Goal: Task Accomplishment & Management: Contribute content

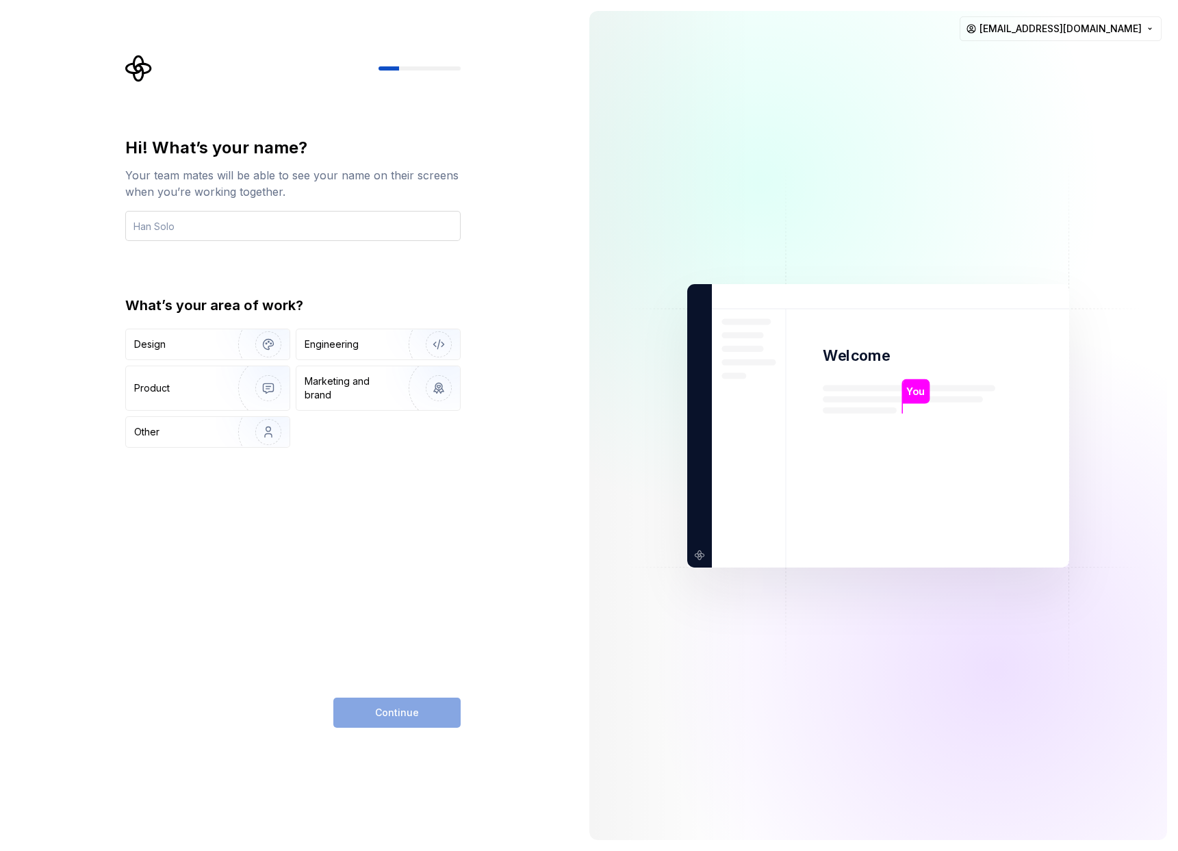
click at [219, 225] on input "text" at bounding box center [292, 226] width 335 height 30
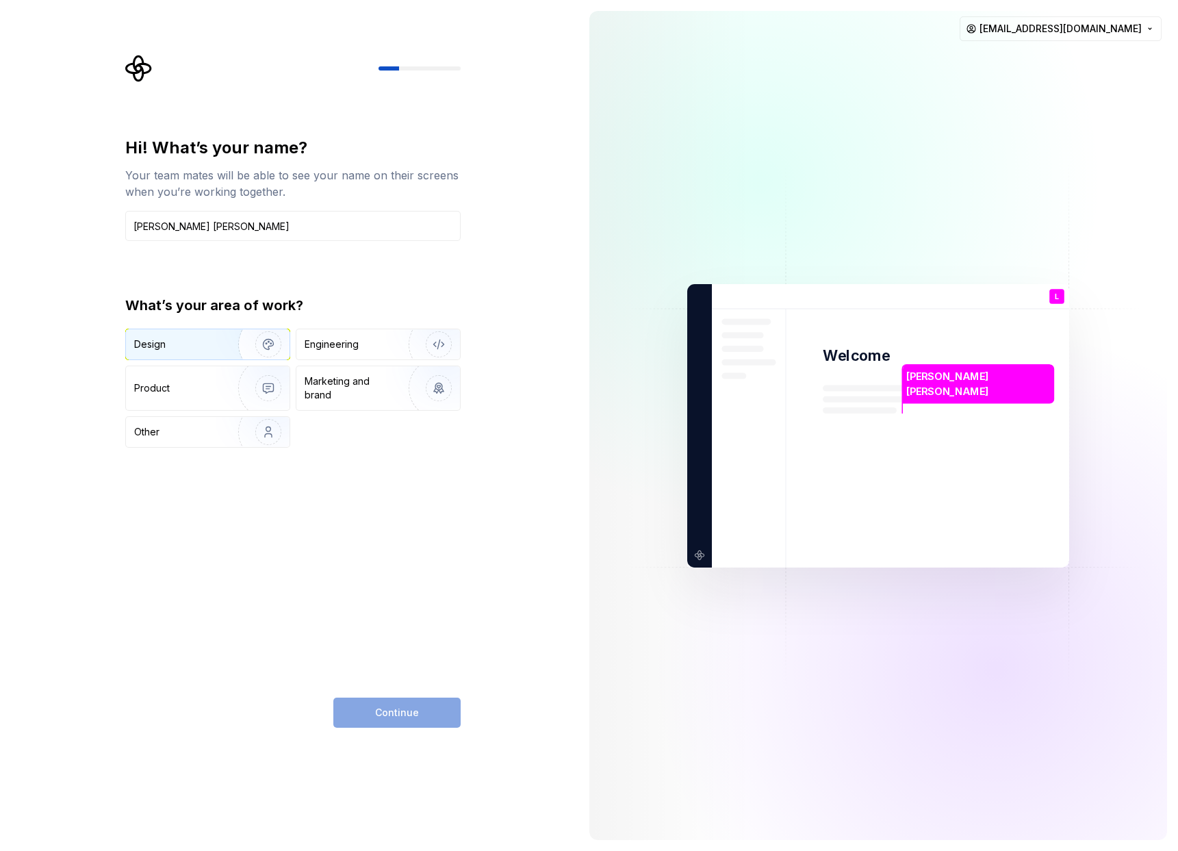
type input "[PERSON_NAME] [PERSON_NAME]"
click at [212, 344] on div "Design" at bounding box center [177, 344] width 86 height 14
click at [212, 344] on div "Design" at bounding box center [184, 344] width 100 height 14
click at [173, 345] on icon "button" at bounding box center [173, 344] width 11 height 11
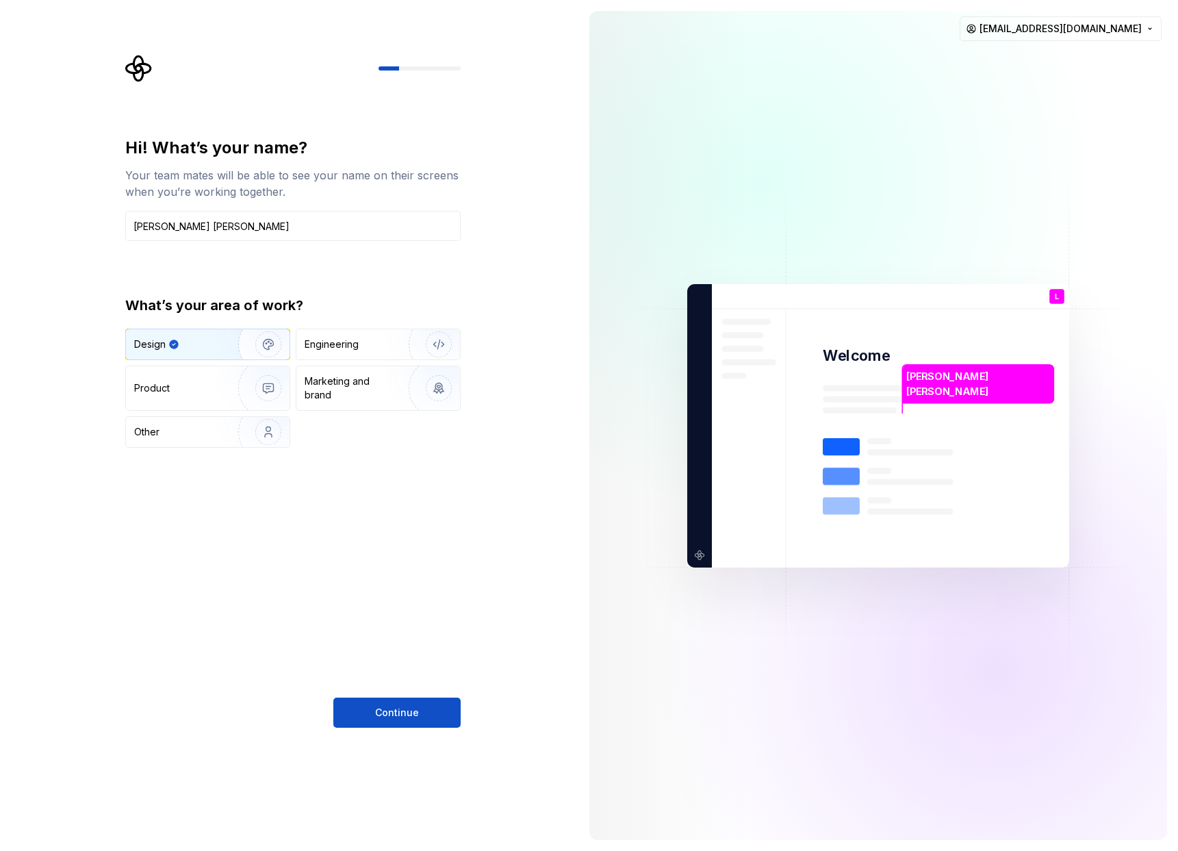
click at [264, 343] on img "button" at bounding box center [260, 344] width 88 height 92
click at [242, 371] on img "button" at bounding box center [260, 388] width 88 height 92
click at [221, 350] on img "button" at bounding box center [260, 344] width 88 height 92
click at [210, 429] on div "Other" at bounding box center [174, 432] width 80 height 14
click at [405, 343] on img "button" at bounding box center [430, 344] width 88 height 92
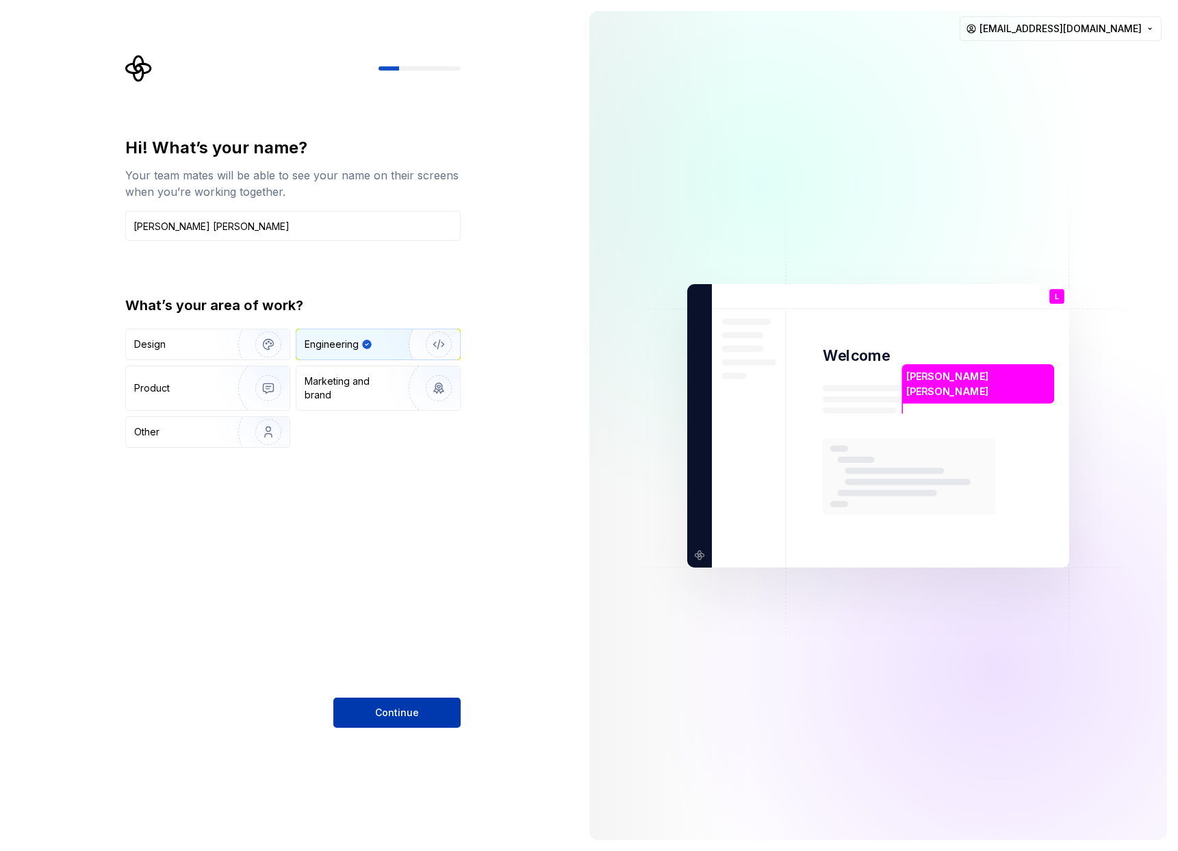
click at [431, 708] on button "Continue" at bounding box center [396, 713] width 127 height 30
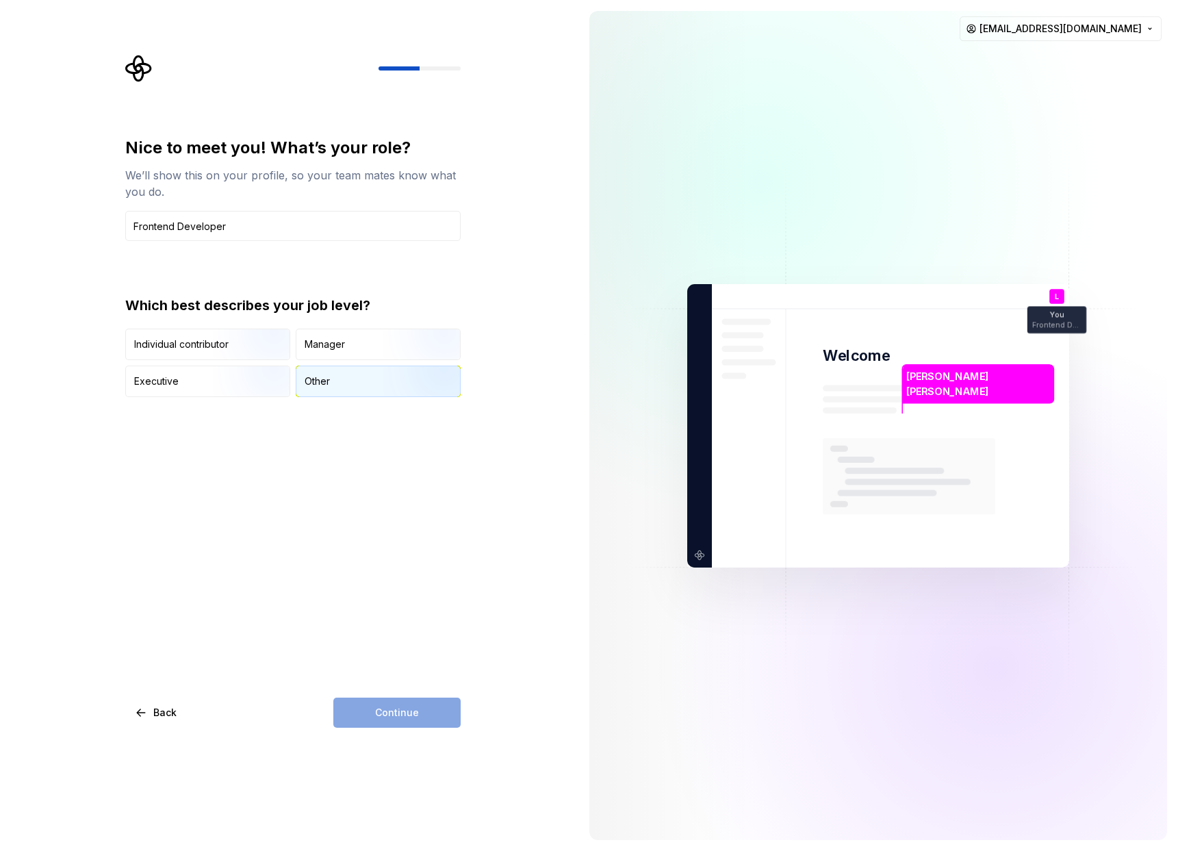
type input "Frontend Developer"
click at [346, 383] on div "Other" at bounding box center [378, 381] width 164 height 30
click at [402, 707] on span "Continue" at bounding box center [397, 713] width 44 height 14
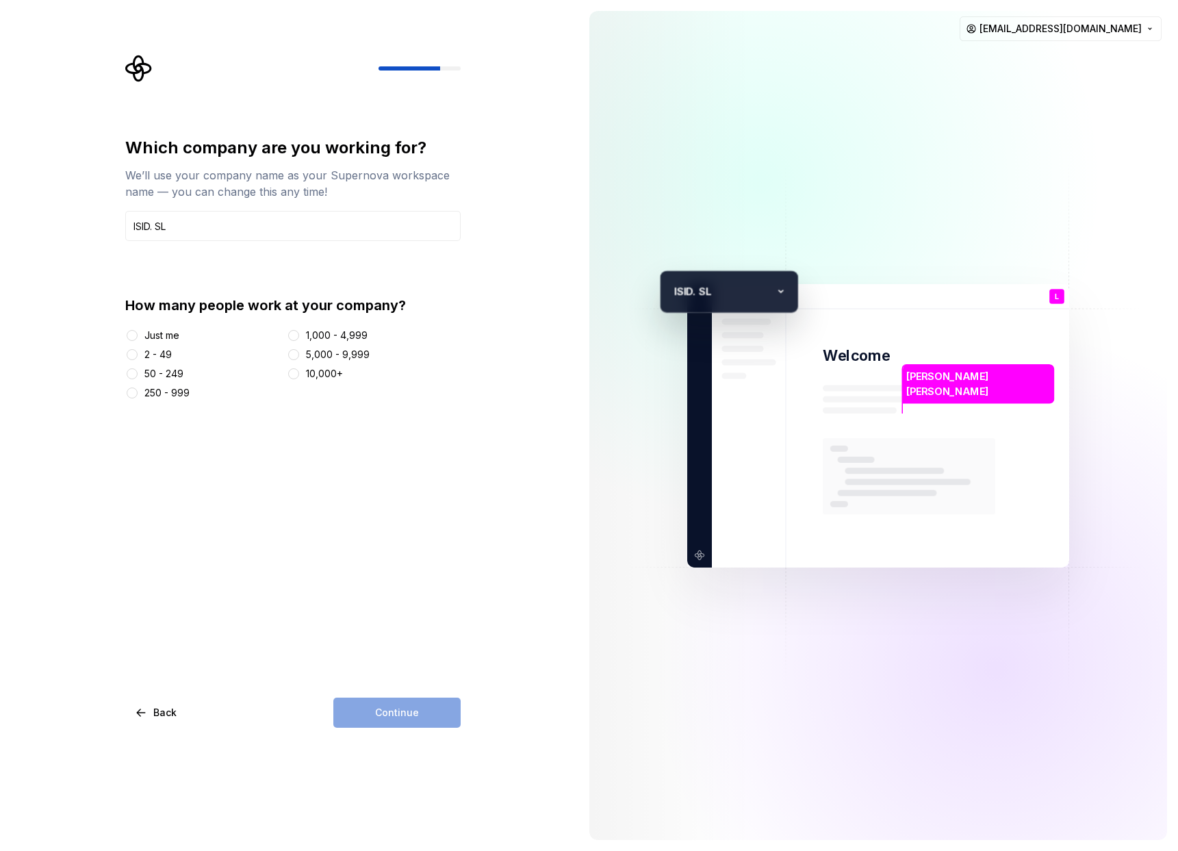
type input "ISID. SL"
click at [162, 359] on div "2 - 49" at bounding box center [157, 355] width 27 height 14
click at [138, 359] on button "2 - 49" at bounding box center [132, 354] width 11 height 11
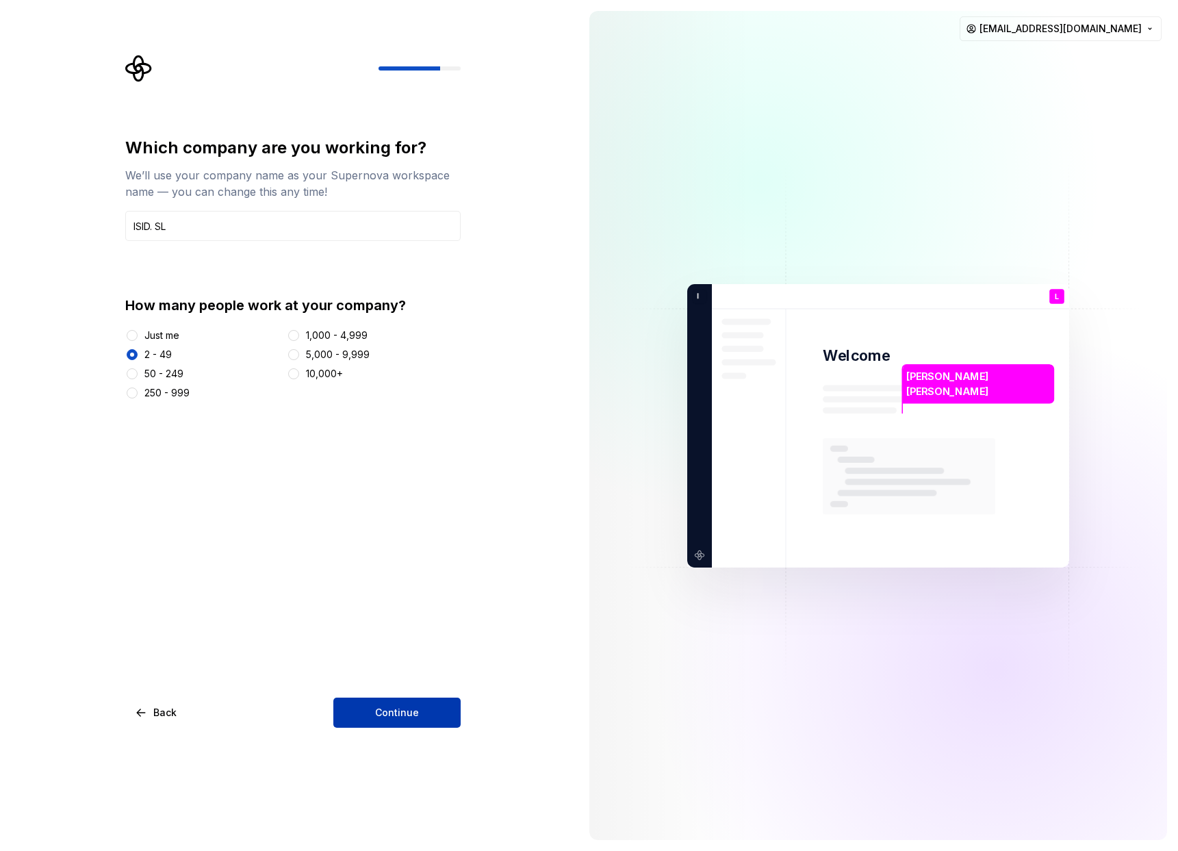
click at [381, 711] on span "Continue" at bounding box center [397, 713] width 44 height 14
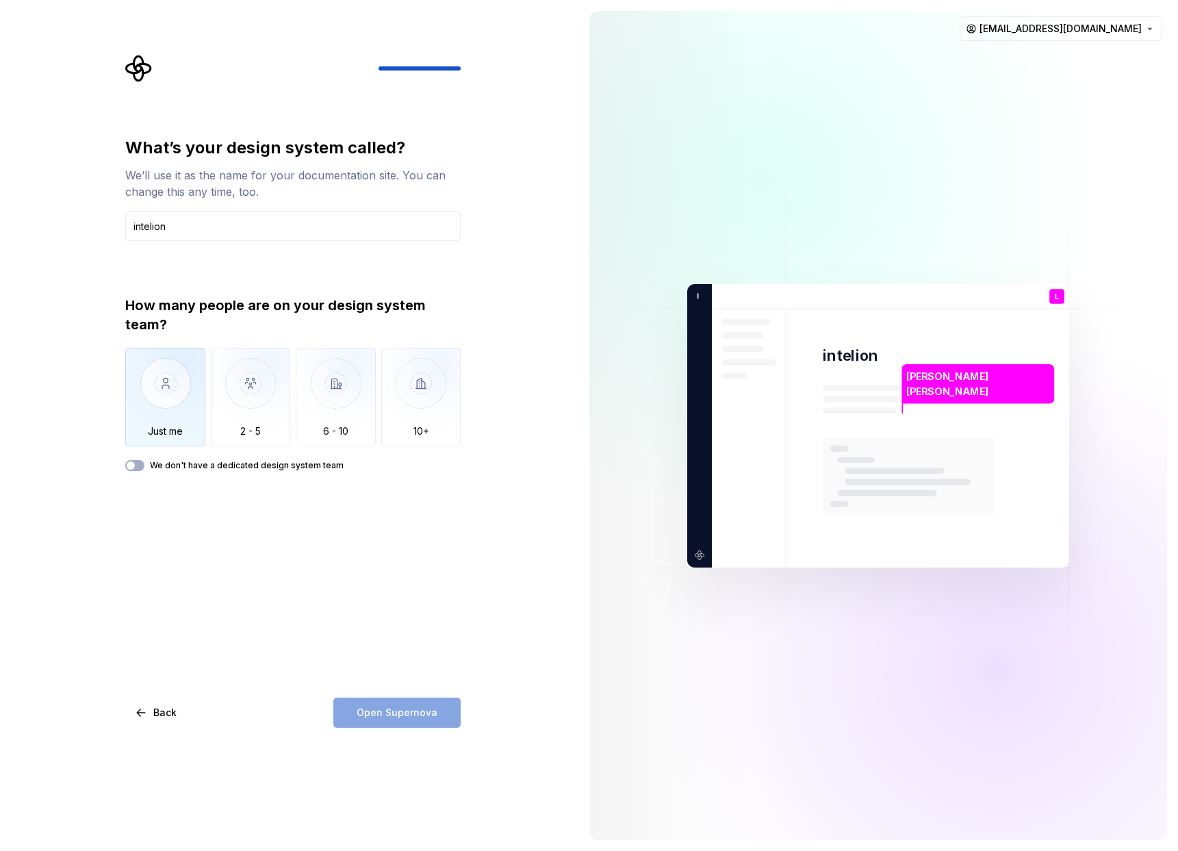
type input "intelion"
click at [197, 366] on img "button" at bounding box center [165, 394] width 80 height 92
click at [246, 383] on img "button" at bounding box center [251, 394] width 80 height 92
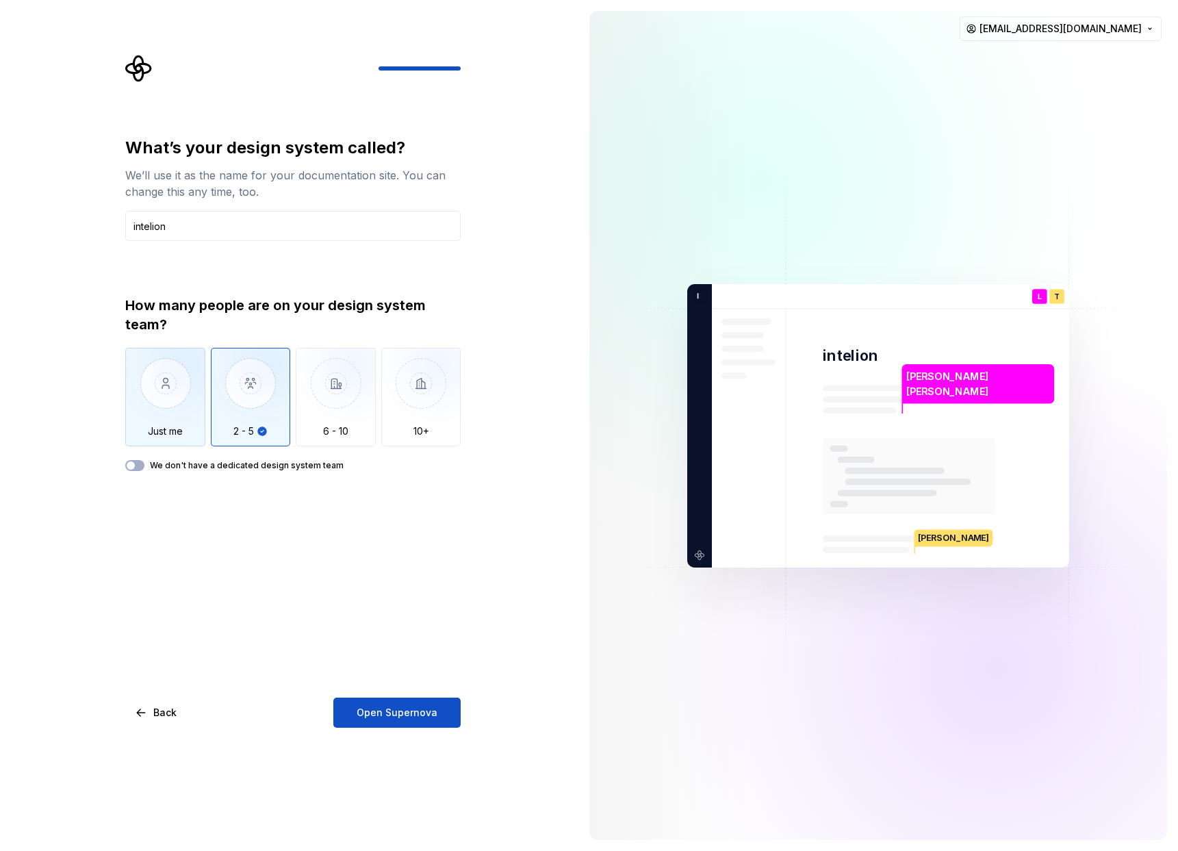
click at [153, 387] on img "button" at bounding box center [165, 394] width 80 height 92
click at [275, 467] on label "We don't have a dedicated design system team" at bounding box center [247, 465] width 194 height 11
click at [144, 467] on button "We don't have a dedicated design system team" at bounding box center [134, 465] width 19 height 11
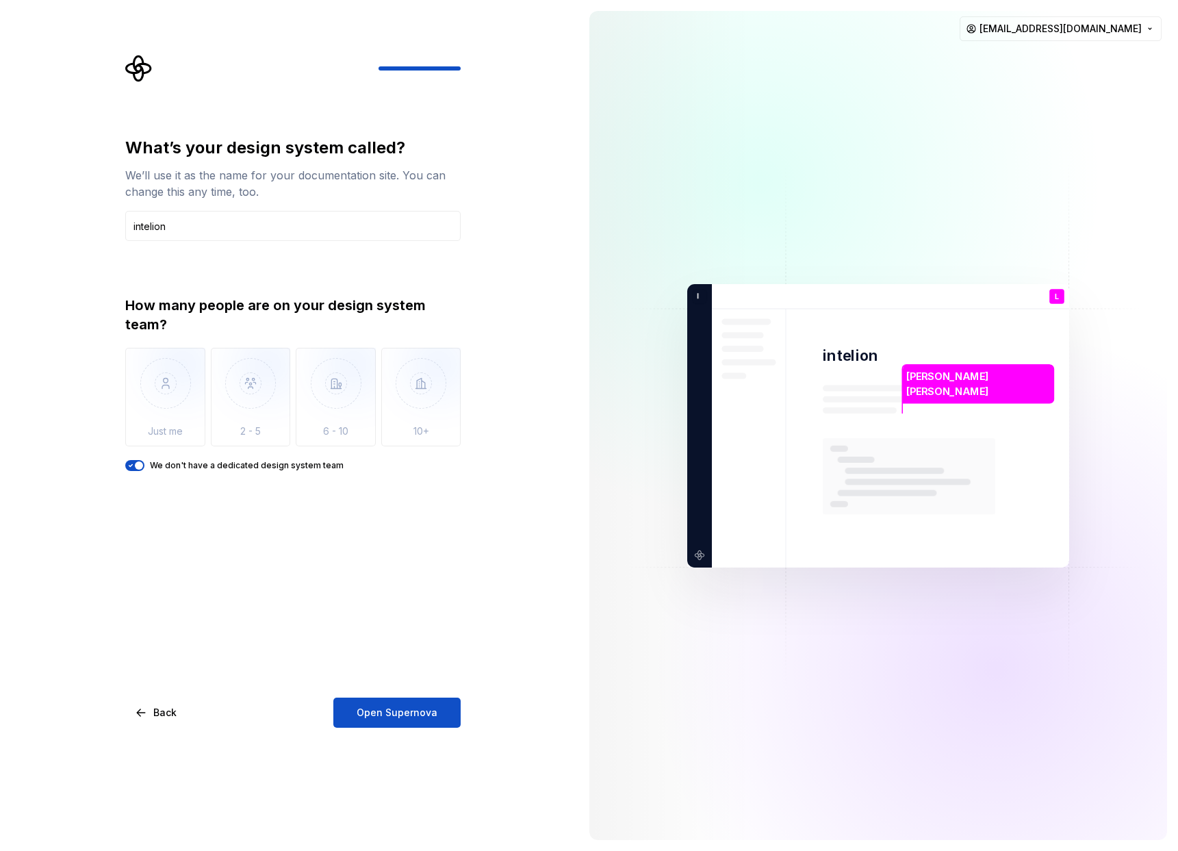
click at [275, 467] on label "We don't have a dedicated design system team" at bounding box center [247, 465] width 194 height 11
click at [144, 467] on button "We don't have a dedicated design system team" at bounding box center [134, 465] width 19 height 11
click at [397, 717] on span "Open Supernova" at bounding box center [397, 713] width 81 height 14
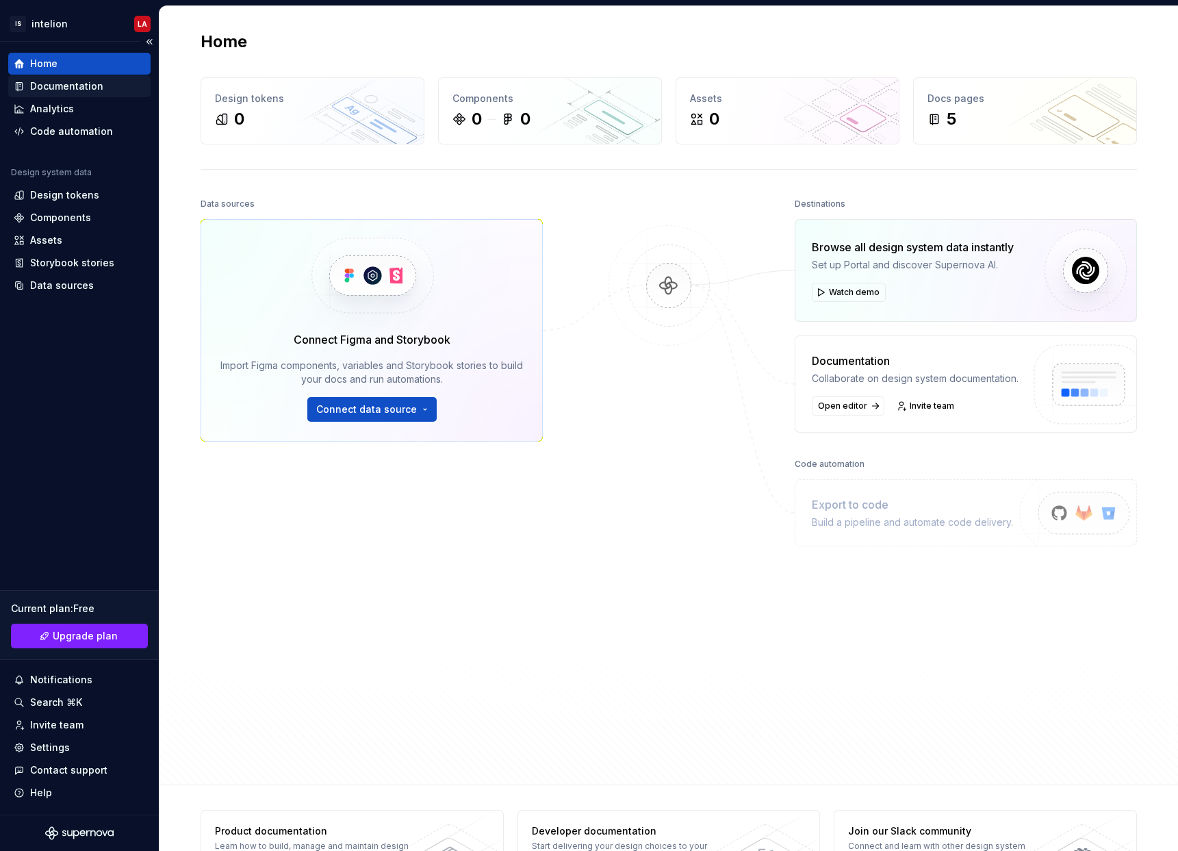
click at [101, 88] on div "Documentation" at bounding box center [79, 86] width 131 height 14
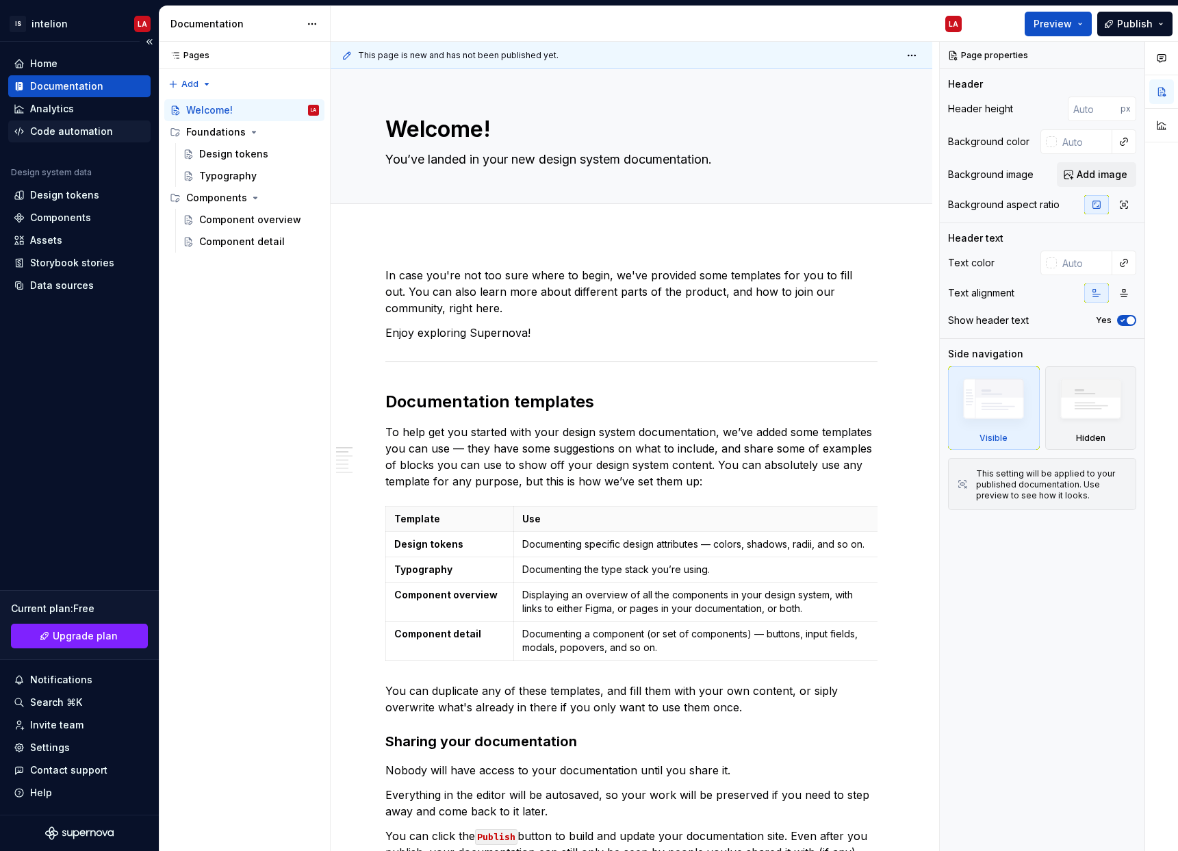
click at [81, 131] on div "Code automation" at bounding box center [71, 132] width 83 height 14
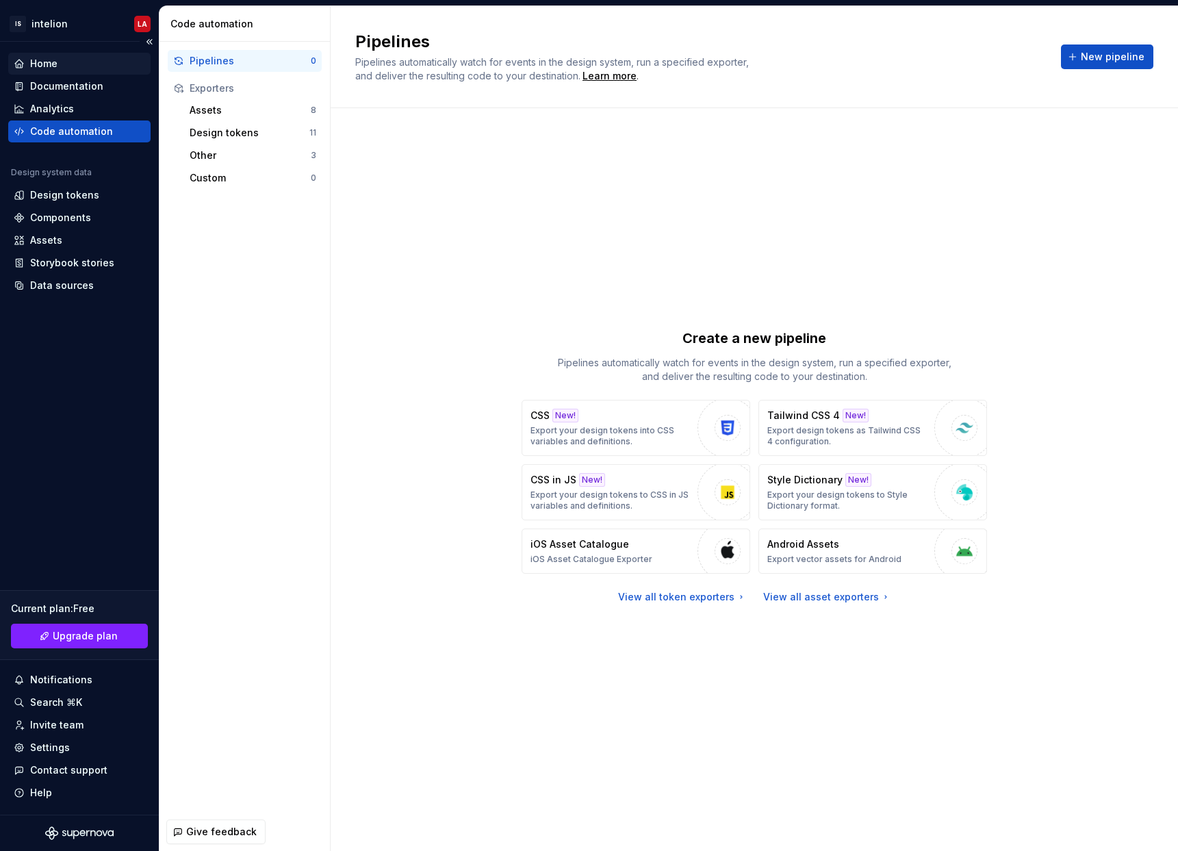
click at [64, 60] on div "Home" at bounding box center [79, 64] width 131 height 14
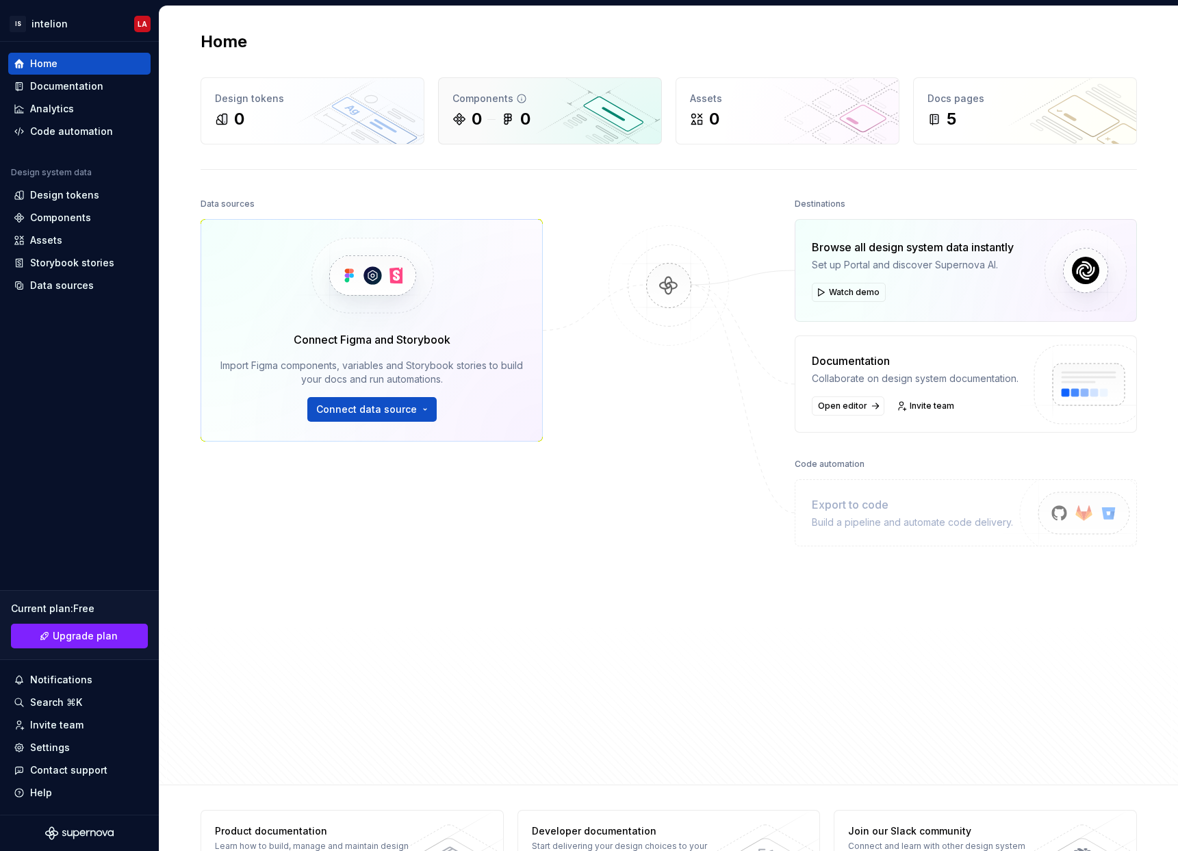
click at [477, 116] on div "0" at bounding box center [477, 119] width 10 height 22
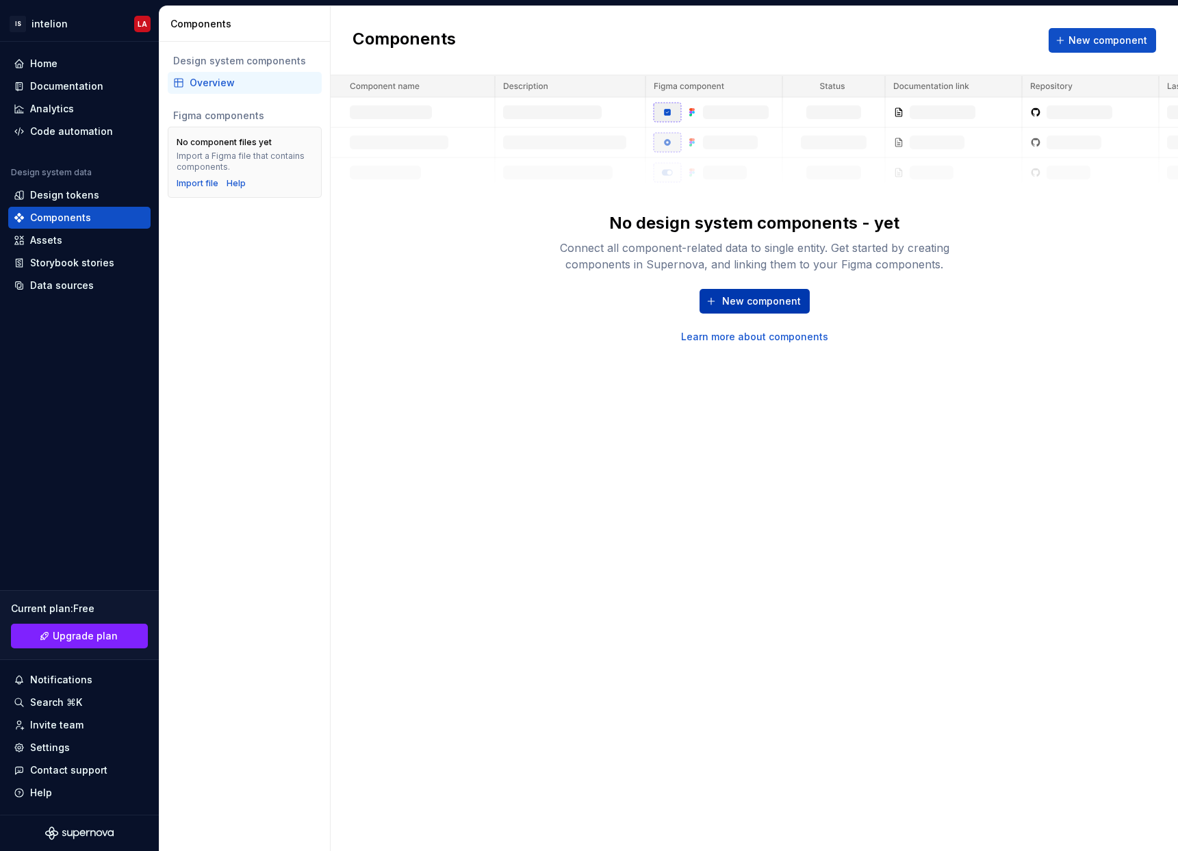
click at [745, 309] on button "New component" at bounding box center [755, 301] width 110 height 25
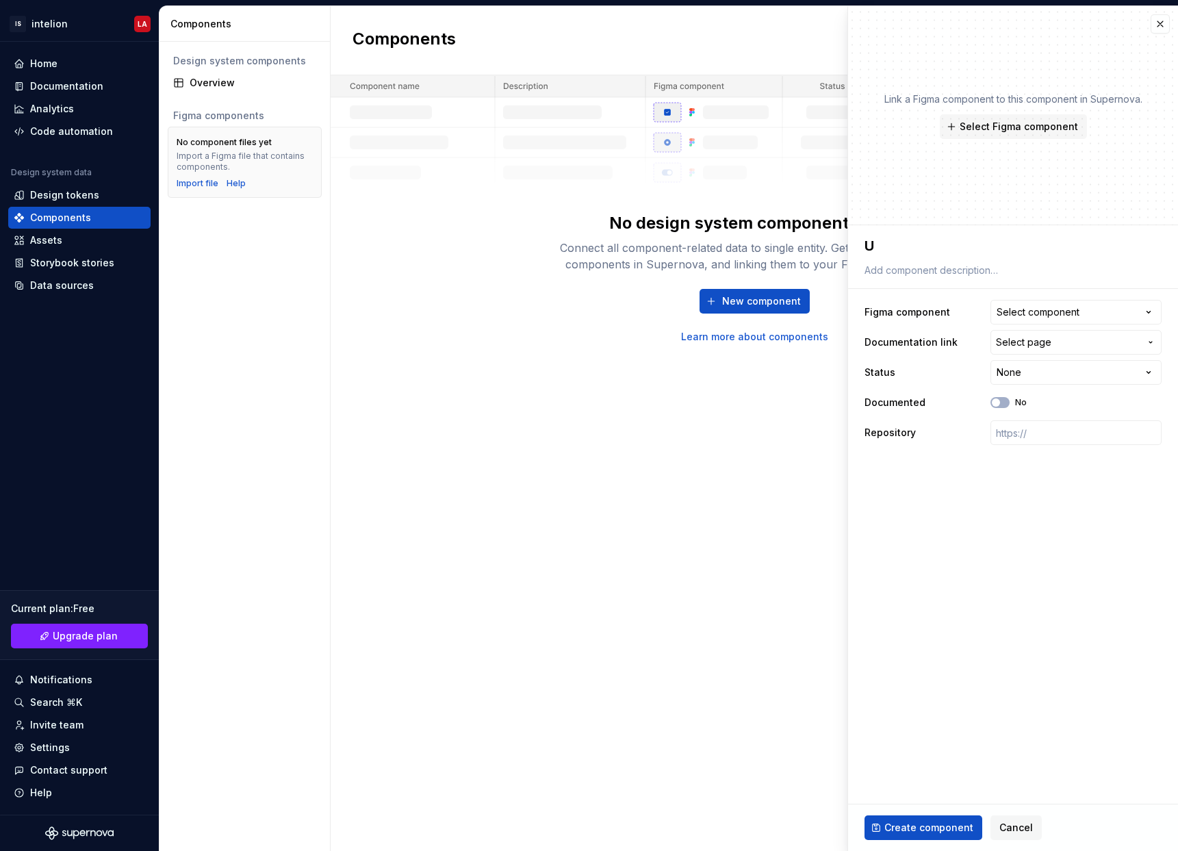
type textarea "*"
type textarea "U"
type textarea "*"
type textarea "UI"
type textarea "*"
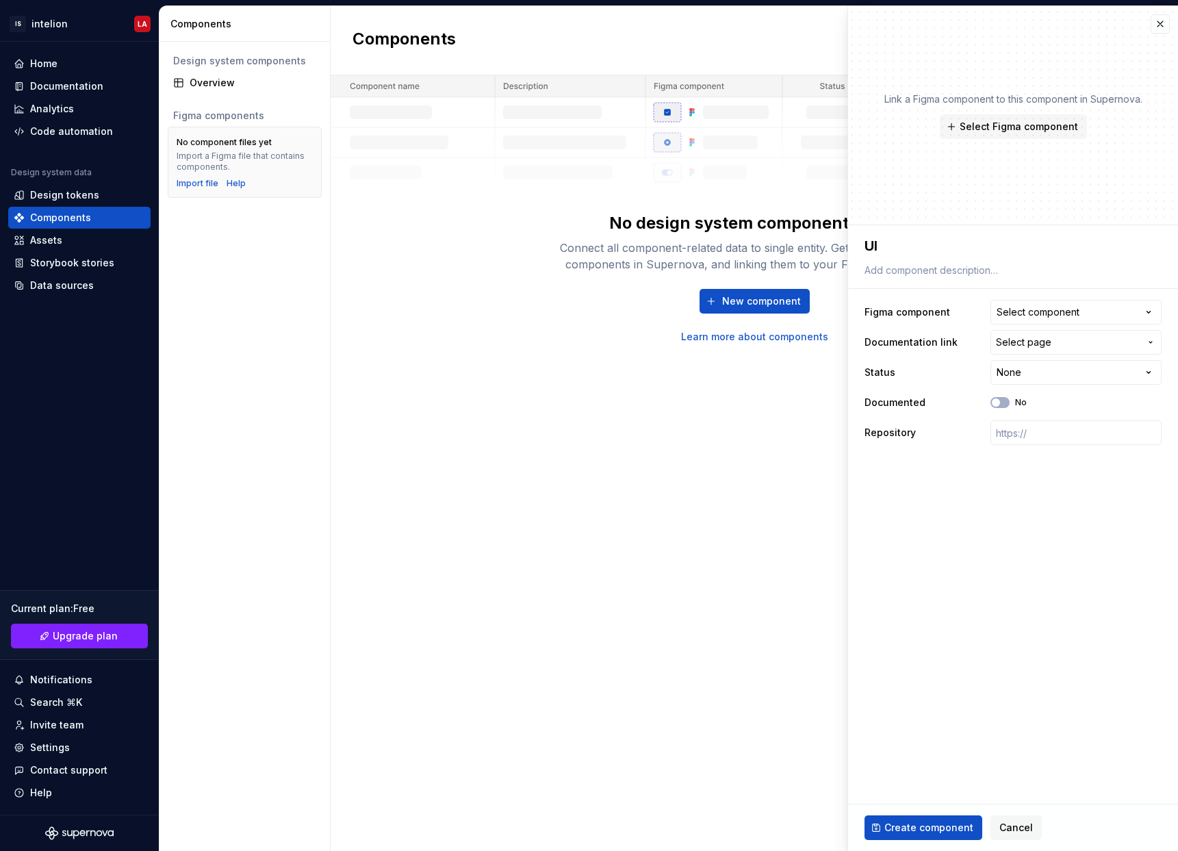
type textarea "UIT"
type textarea "*"
type textarea "UITR"
type textarea "*"
type textarea "UITRE"
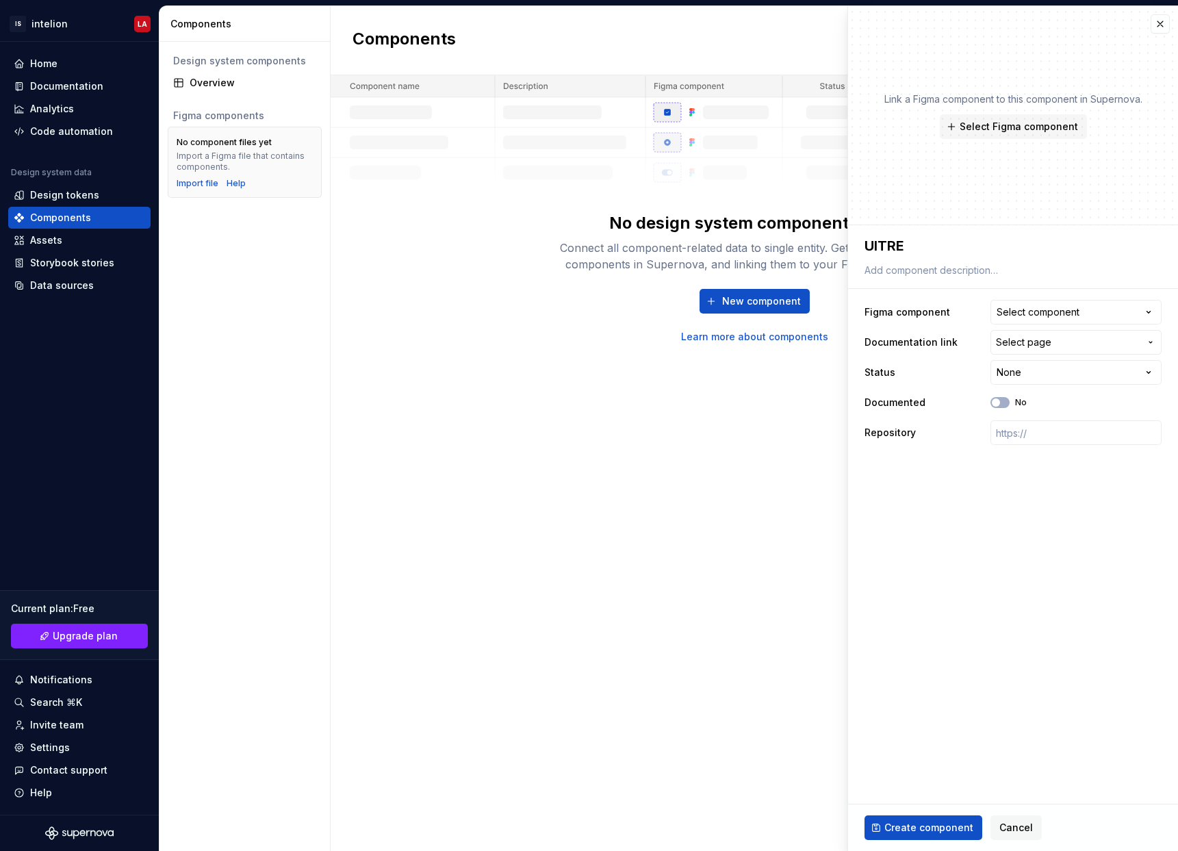
type textarea "*"
type textarea "UITREE"
click at [1097, 307] on button "Select component" at bounding box center [1076, 312] width 171 height 25
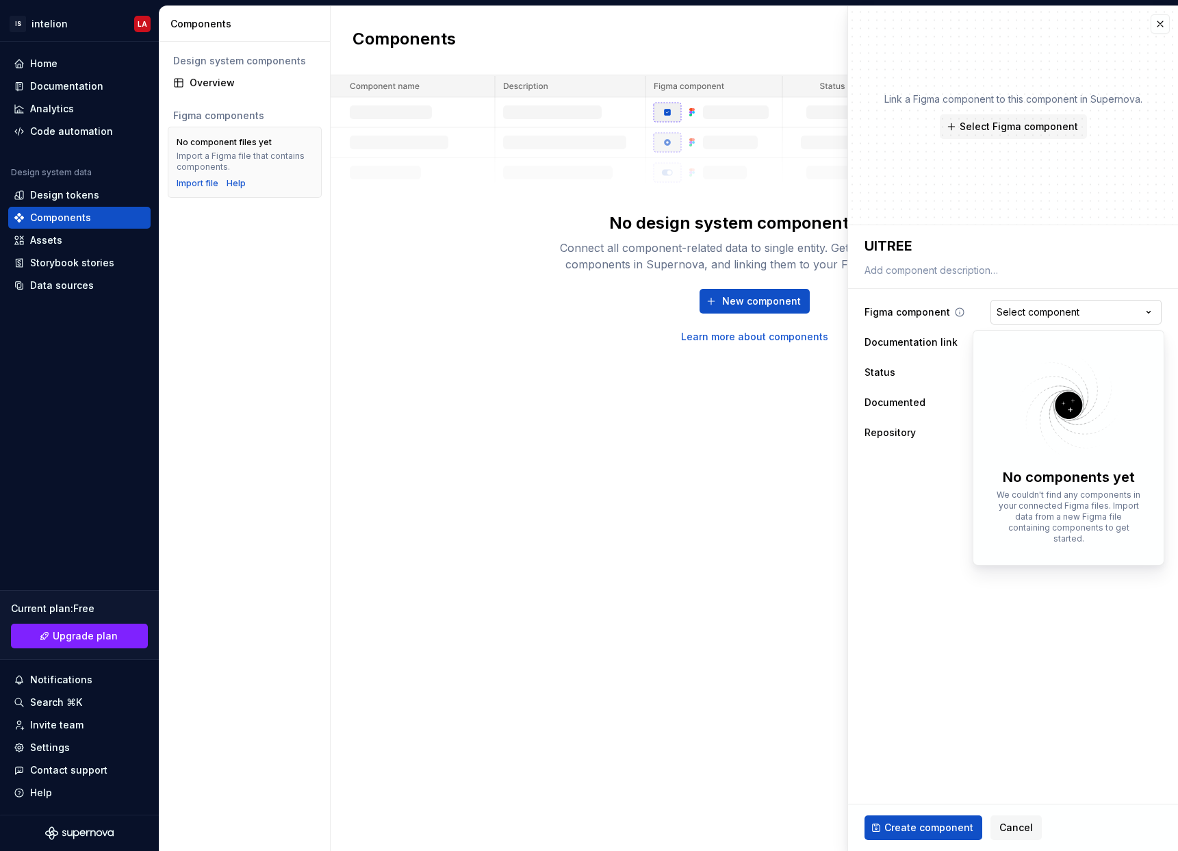
click at [1097, 307] on html "**********" at bounding box center [589, 425] width 1178 height 851
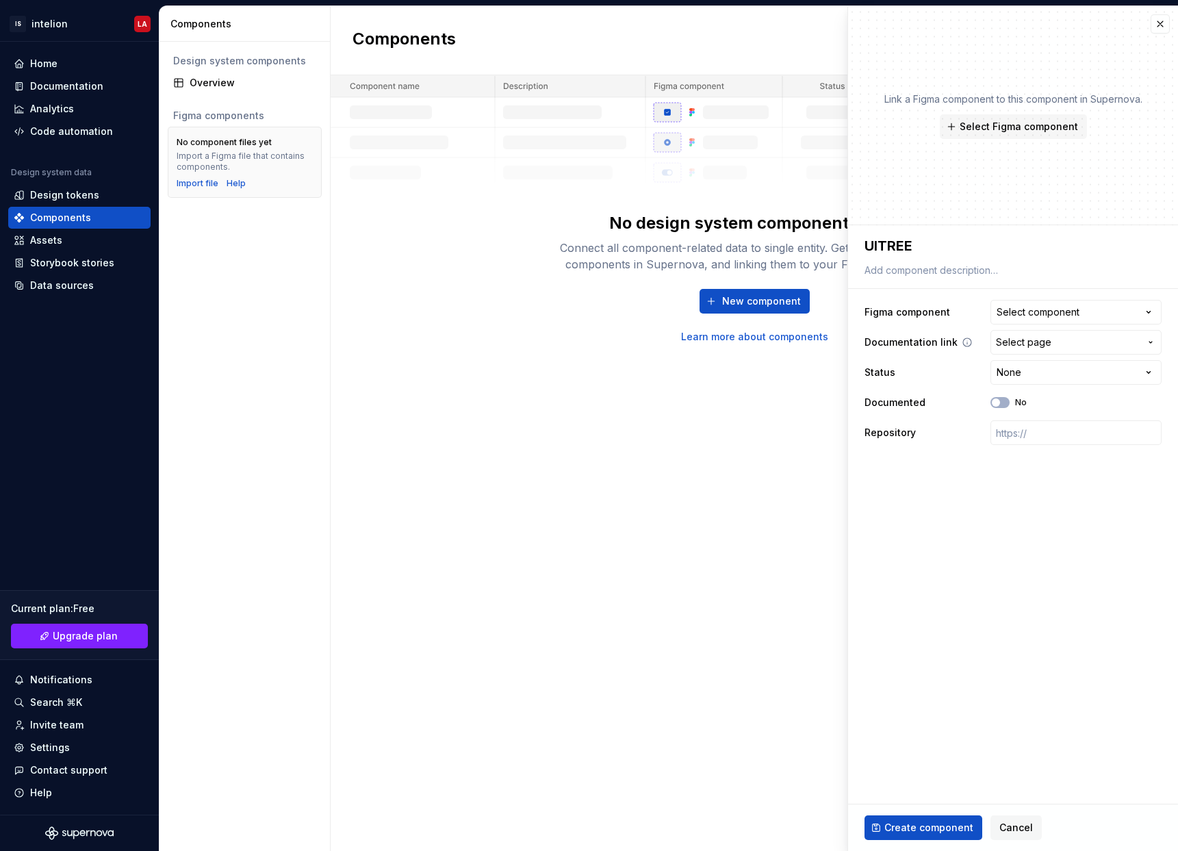
click at [1069, 342] on span "Select page" at bounding box center [1068, 342] width 144 height 14
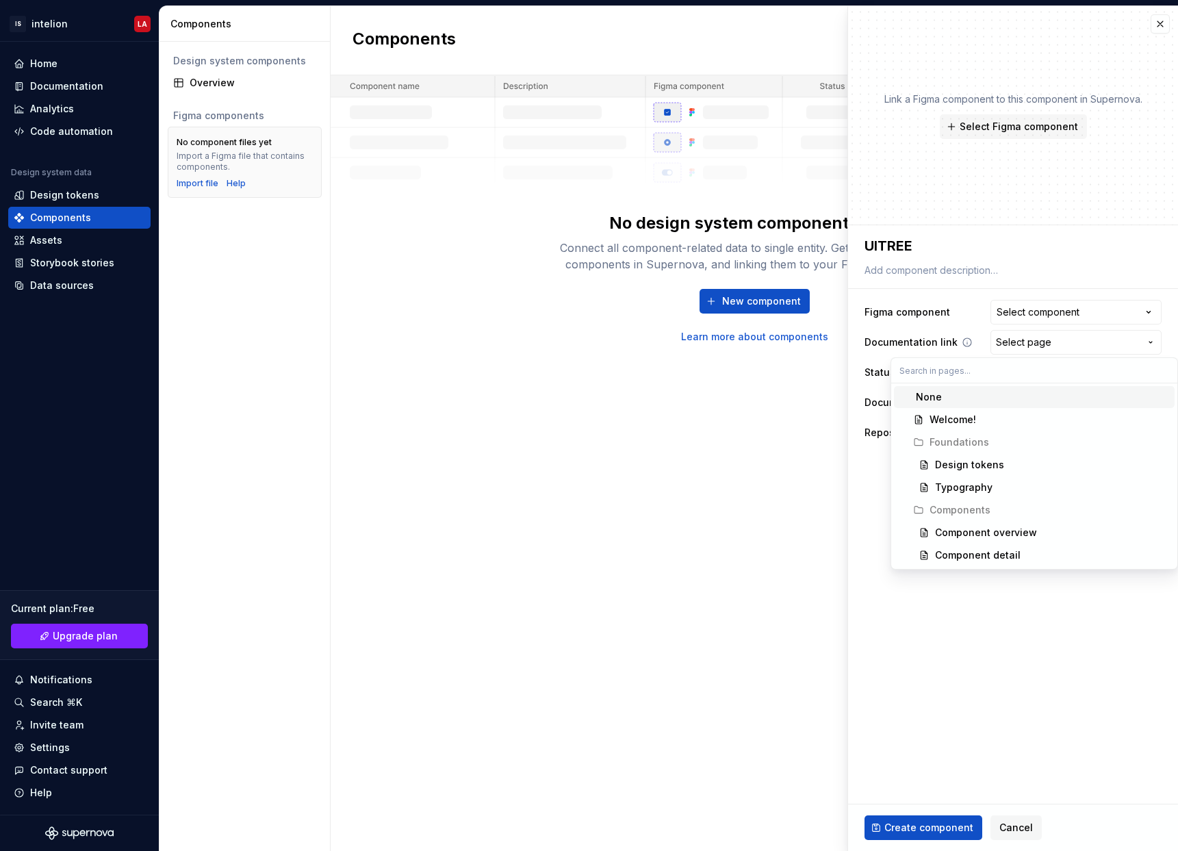
click at [1069, 342] on html "**********" at bounding box center [589, 425] width 1178 height 851
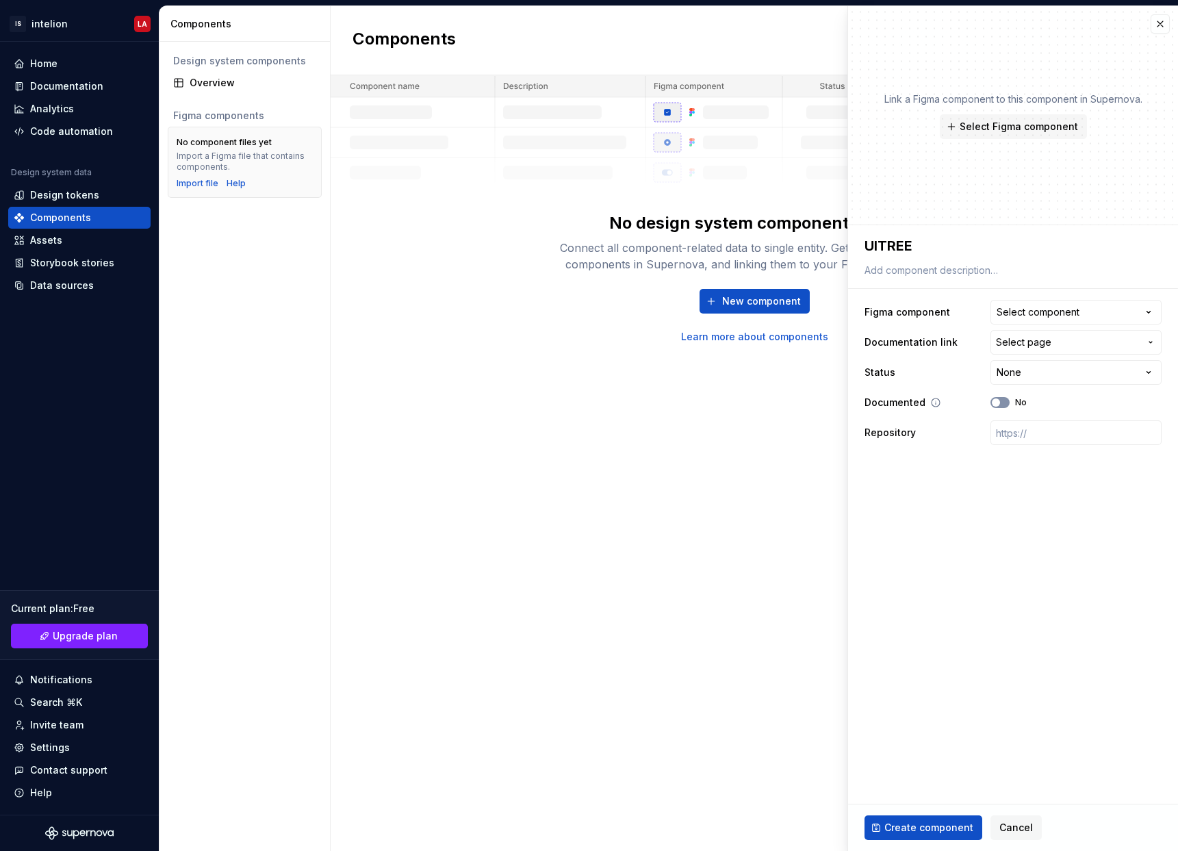
click at [1001, 400] on button "No" at bounding box center [1000, 402] width 19 height 11
click at [999, 404] on icon "button" at bounding box center [996, 402] width 11 height 8
click at [922, 839] on button "Create component" at bounding box center [924, 827] width 118 height 25
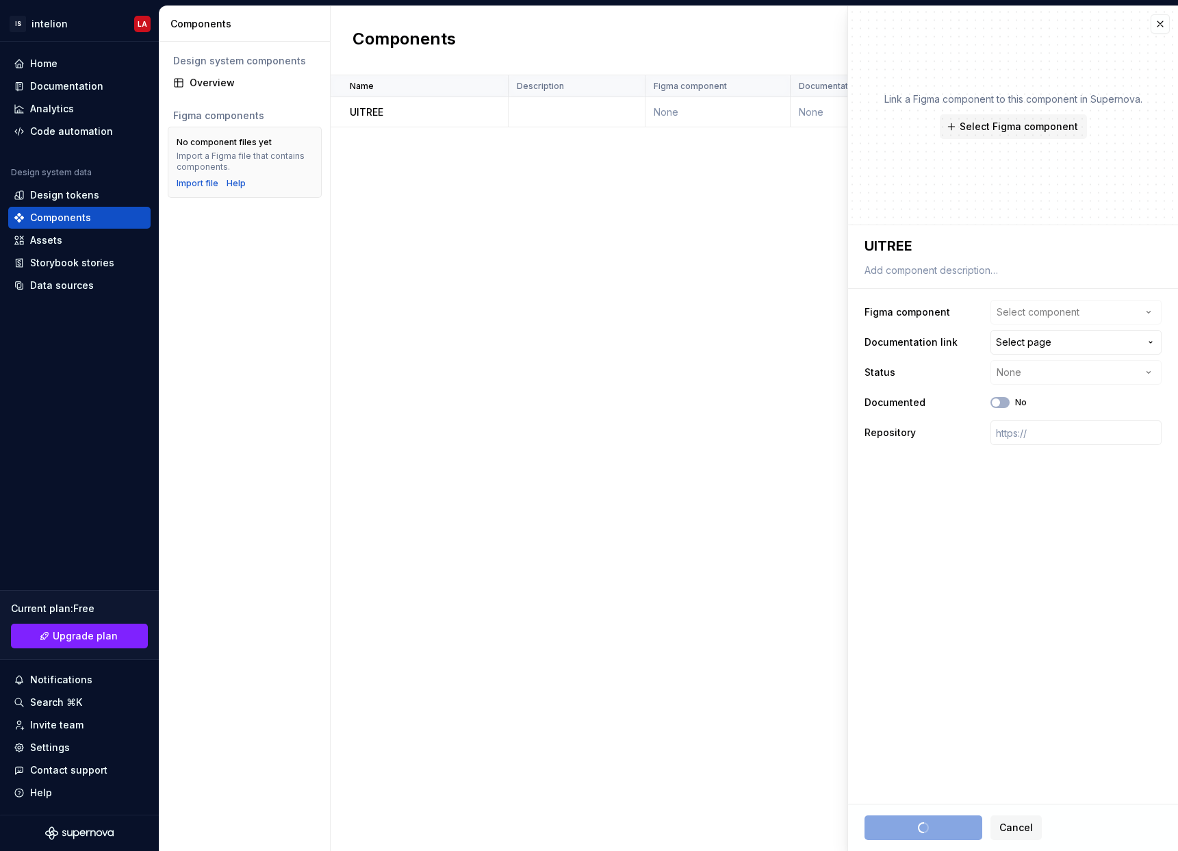
type textarea "*"
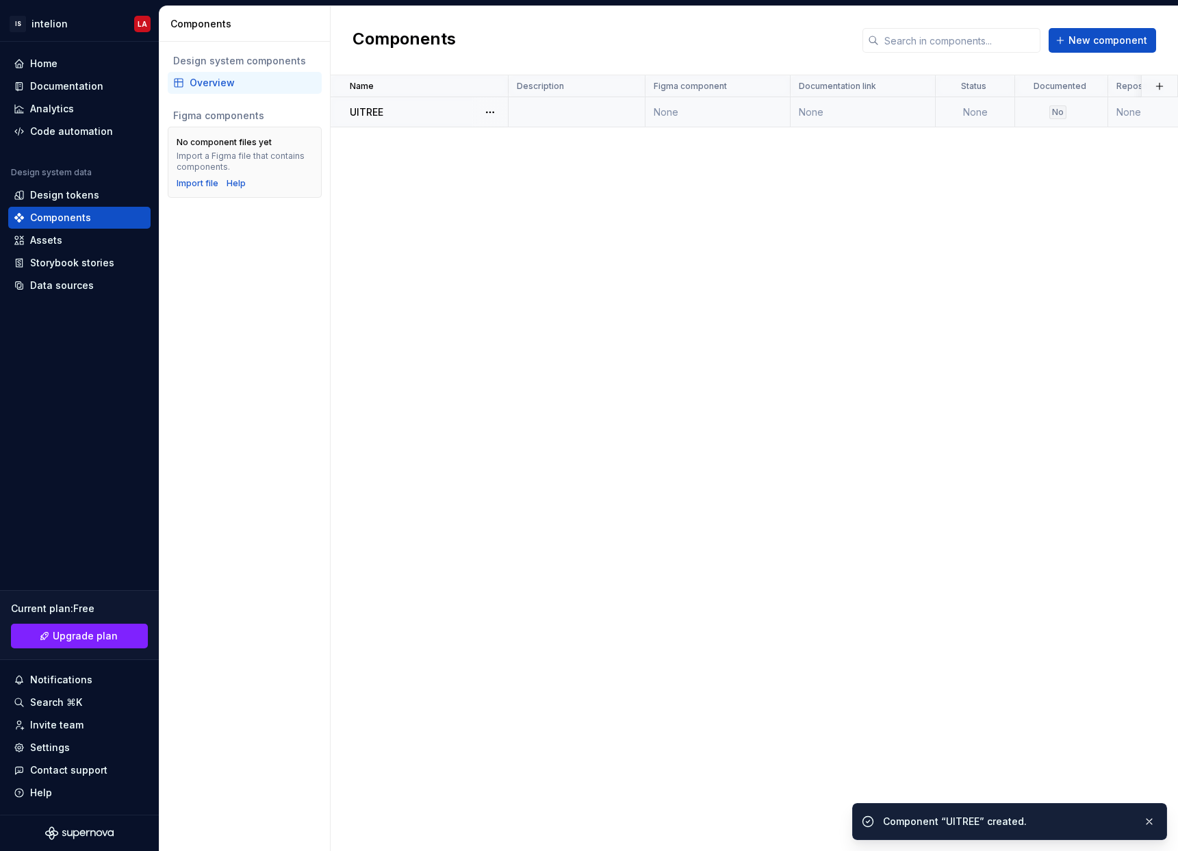
click at [389, 108] on div "UITREE" at bounding box center [428, 112] width 157 height 14
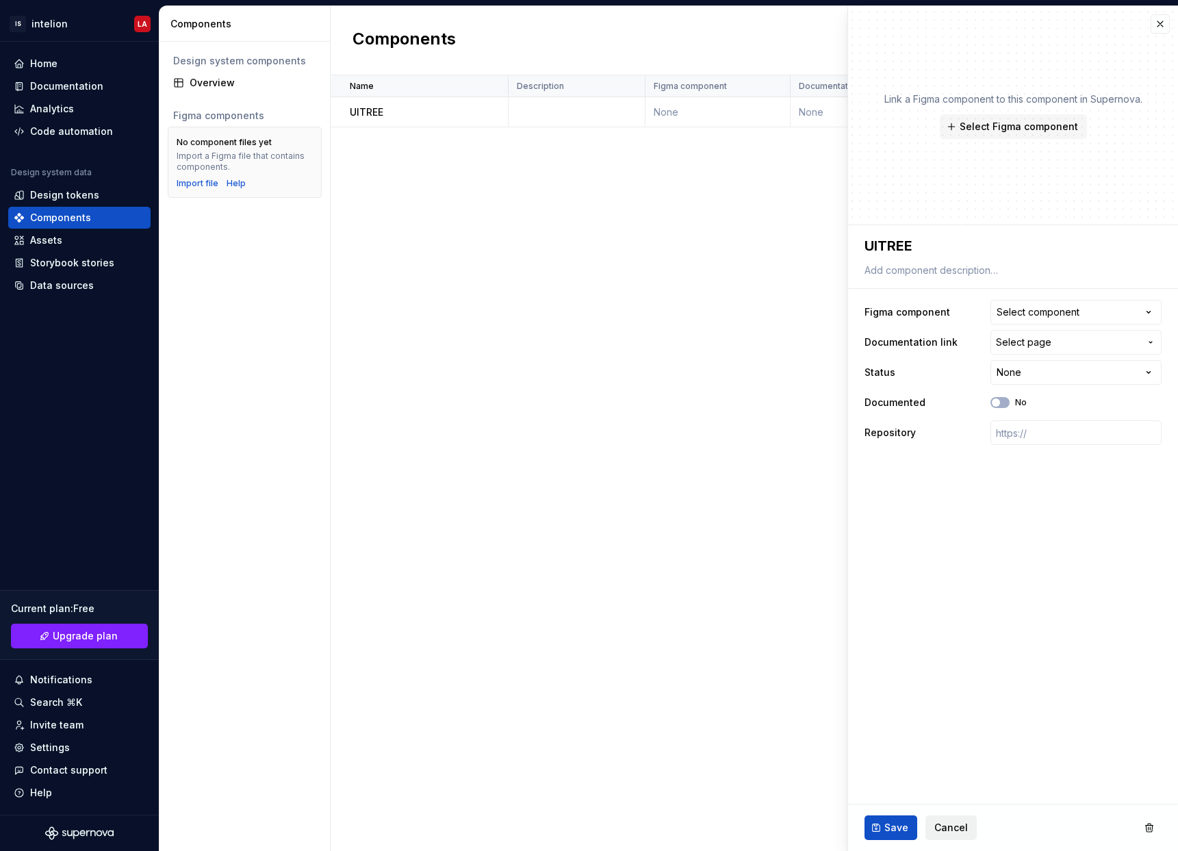
click at [938, 833] on span "Cancel" at bounding box center [951, 828] width 34 height 14
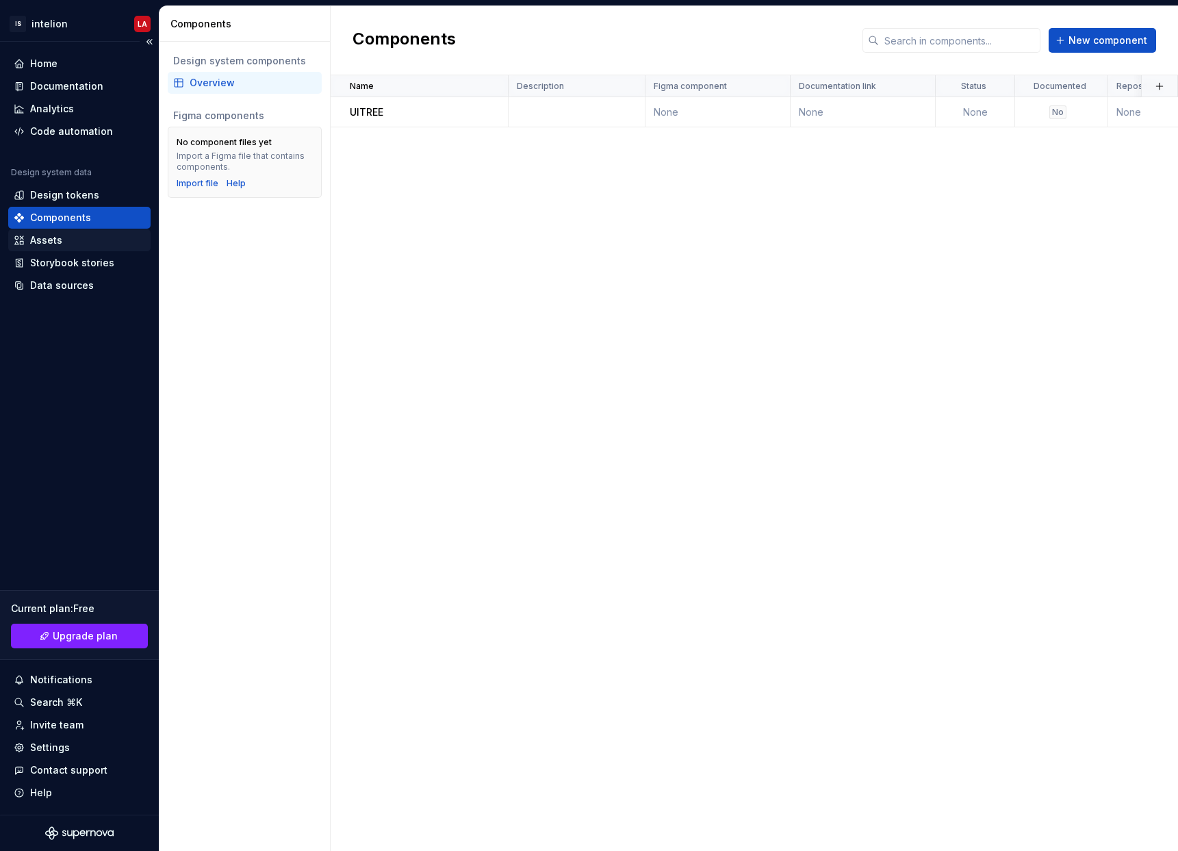
click at [71, 237] on div "Assets" at bounding box center [79, 240] width 131 height 14
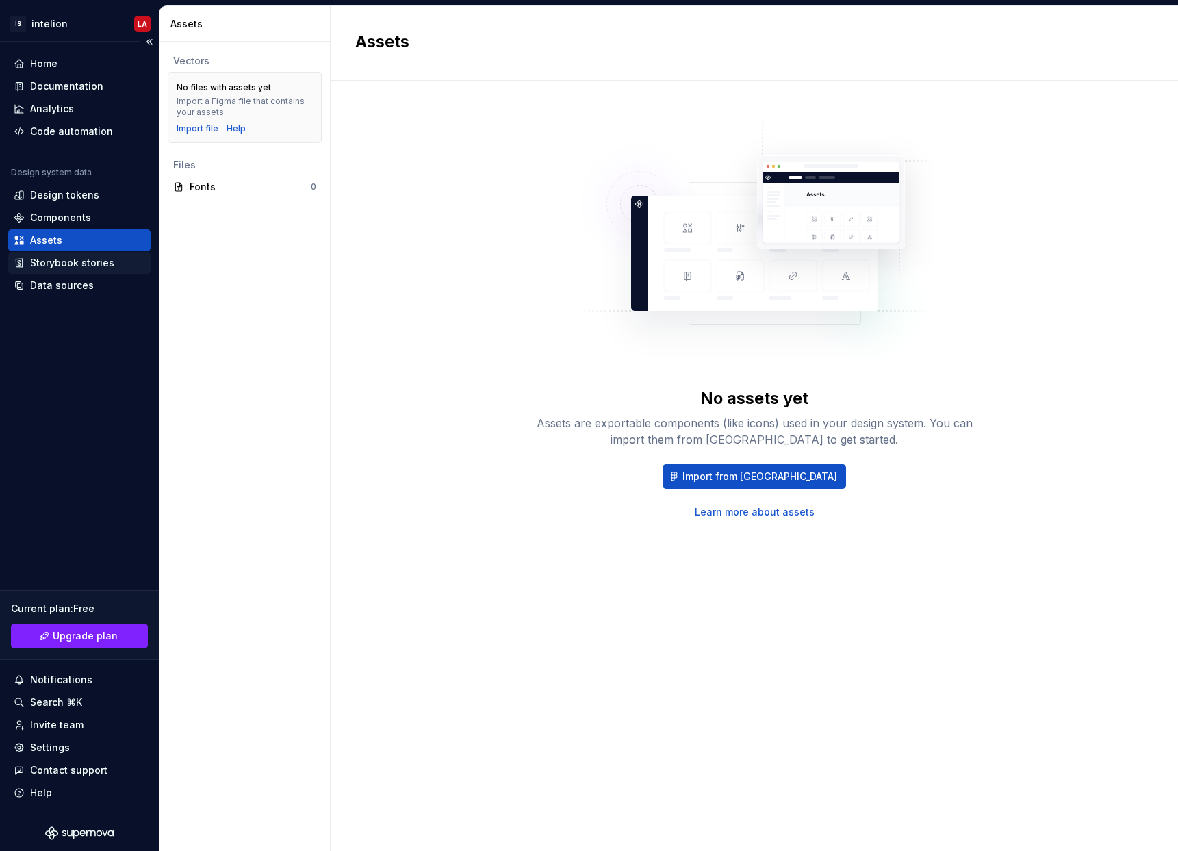
click at [71, 253] on div "Storybook stories" at bounding box center [79, 263] width 142 height 22
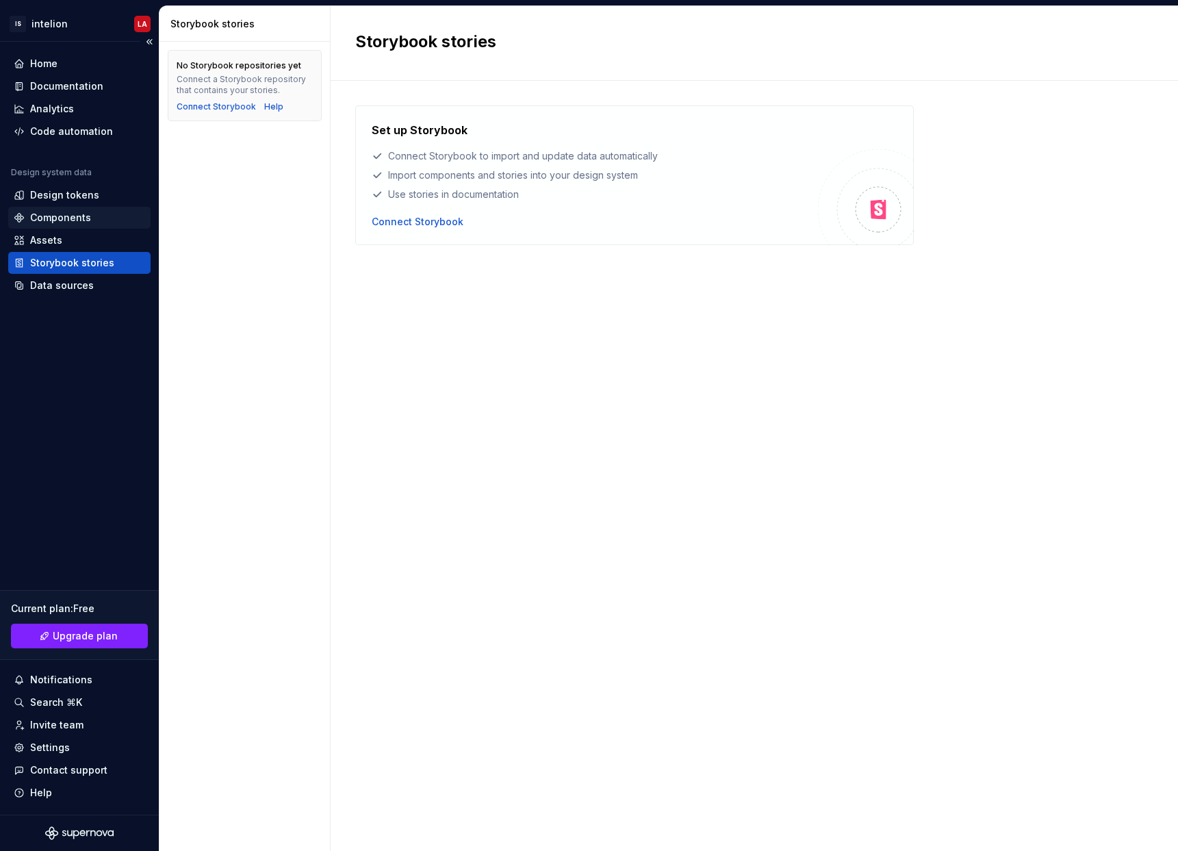
click at [53, 215] on div "Components" at bounding box center [60, 218] width 61 height 14
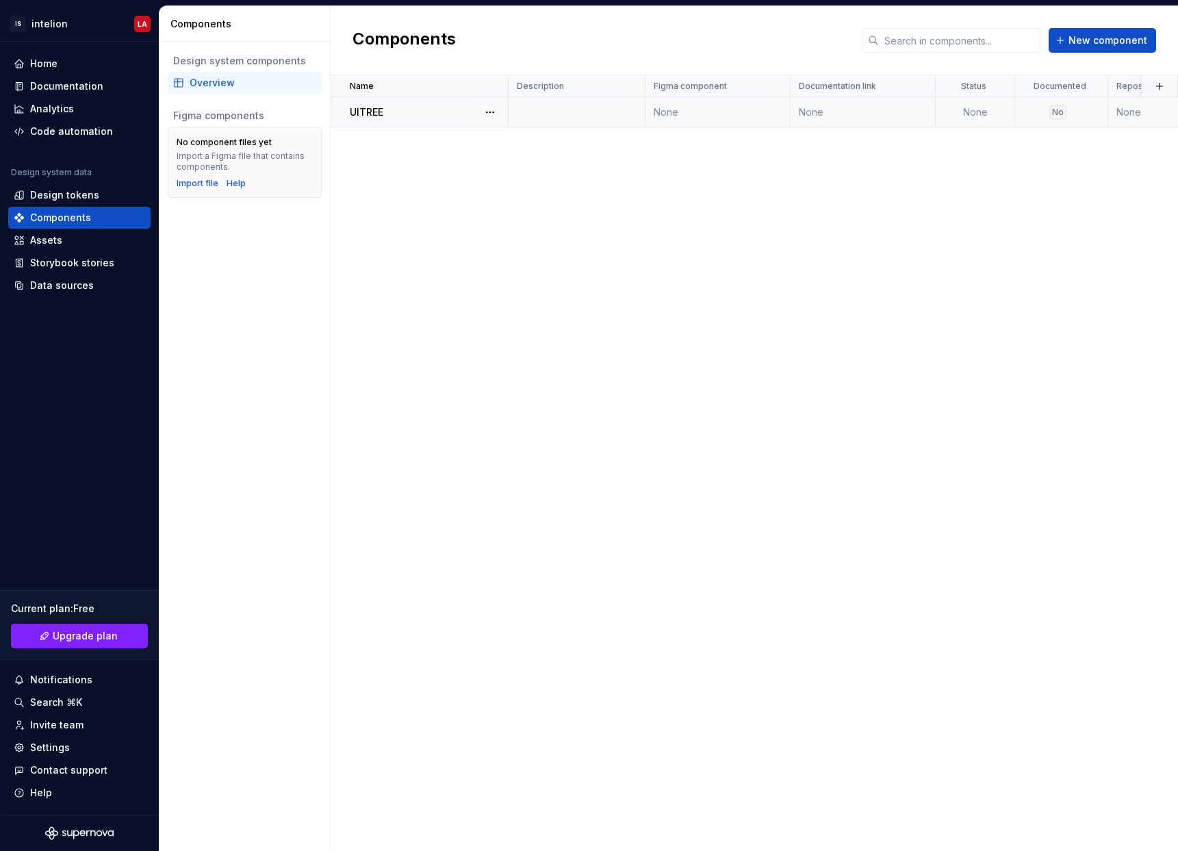
click at [366, 109] on p "UITREE" at bounding box center [367, 112] width 34 height 14
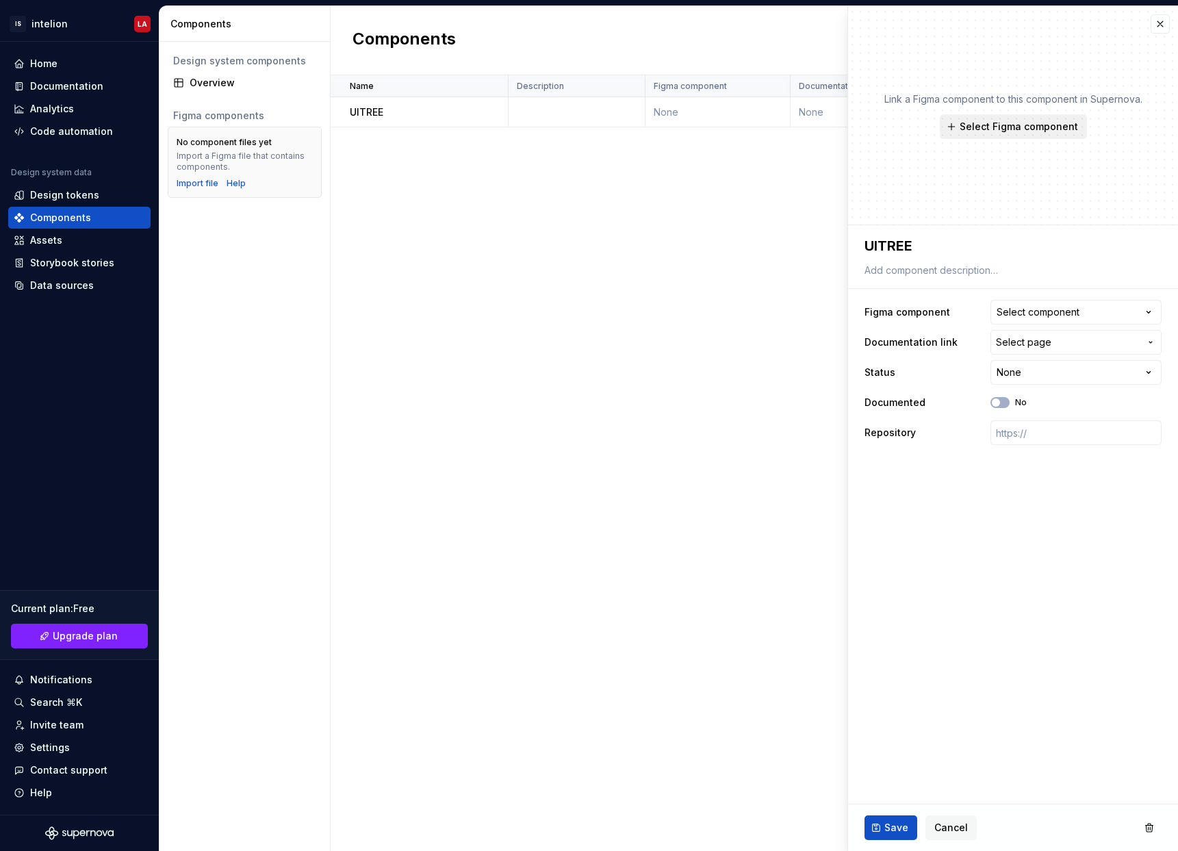
click at [1069, 127] on span "Select Figma component" at bounding box center [1019, 127] width 118 height 14
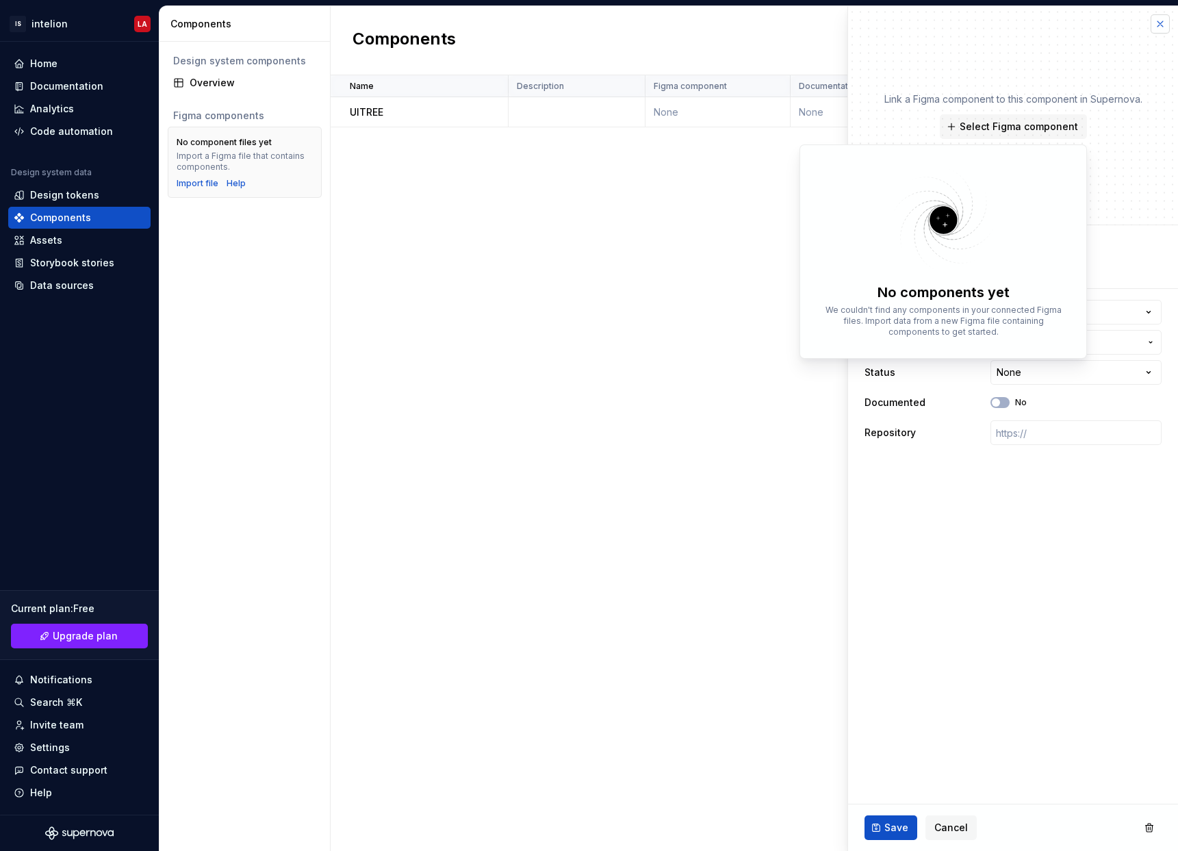
click at [1153, 19] on button "button" at bounding box center [1160, 23] width 19 height 19
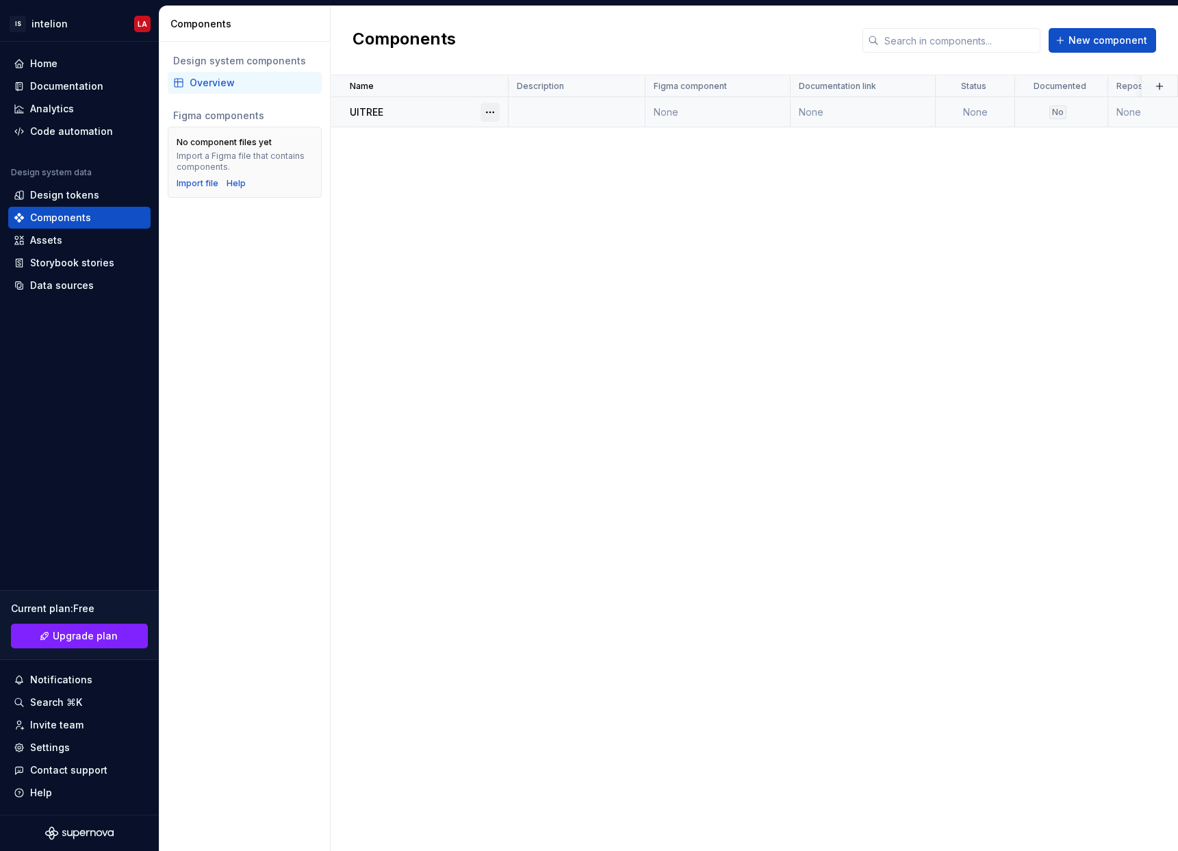
click at [487, 112] on button "button" at bounding box center [490, 112] width 19 height 19
click at [561, 144] on div "Open component detail" at bounding box center [562, 139] width 113 height 14
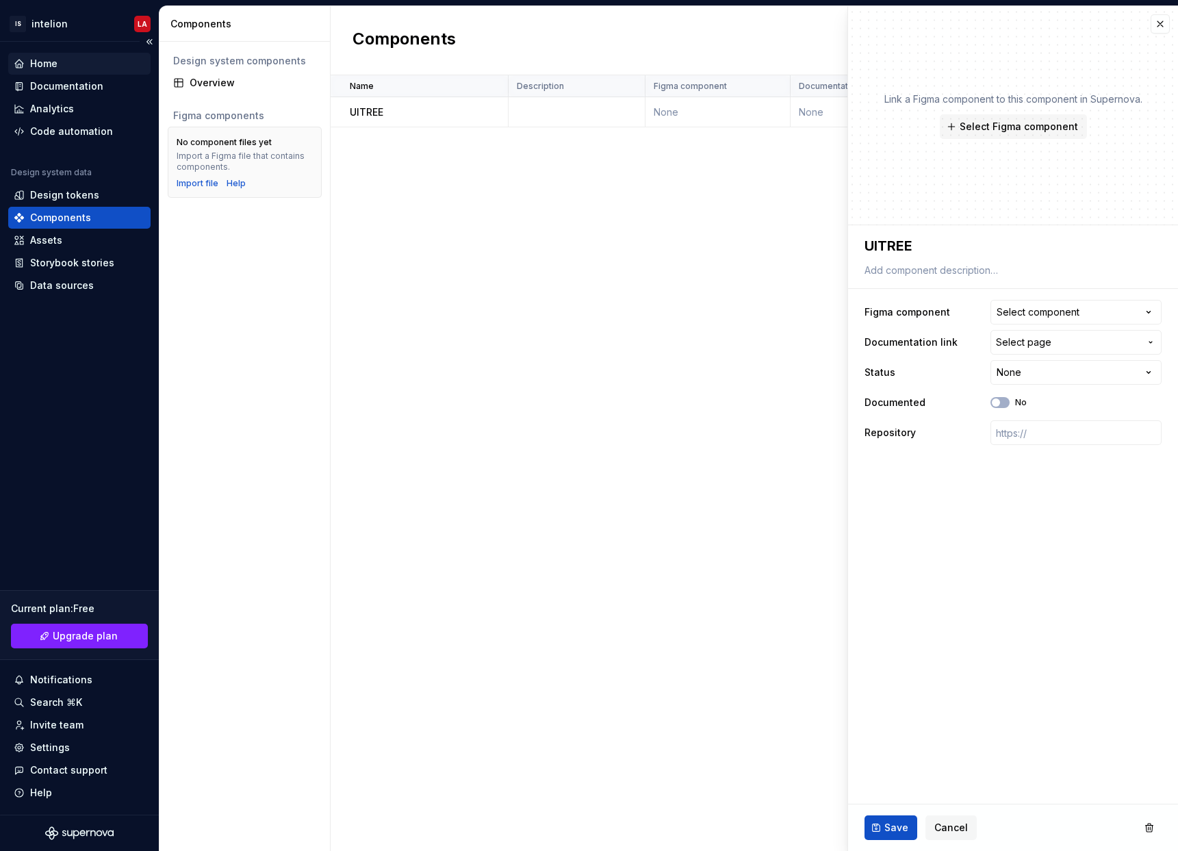
click at [80, 68] on div "Home" at bounding box center [79, 64] width 131 height 14
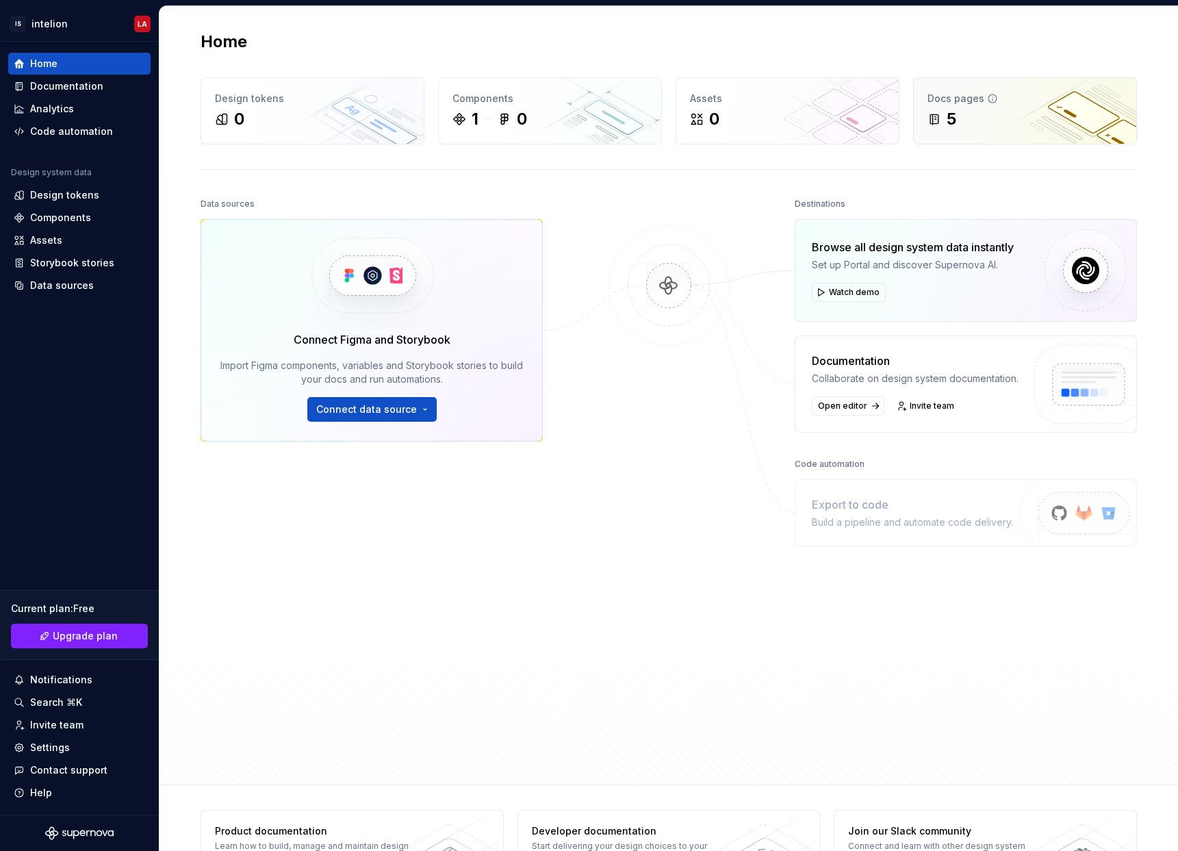
click at [1102, 121] on div "5" at bounding box center [1025, 119] width 195 height 22
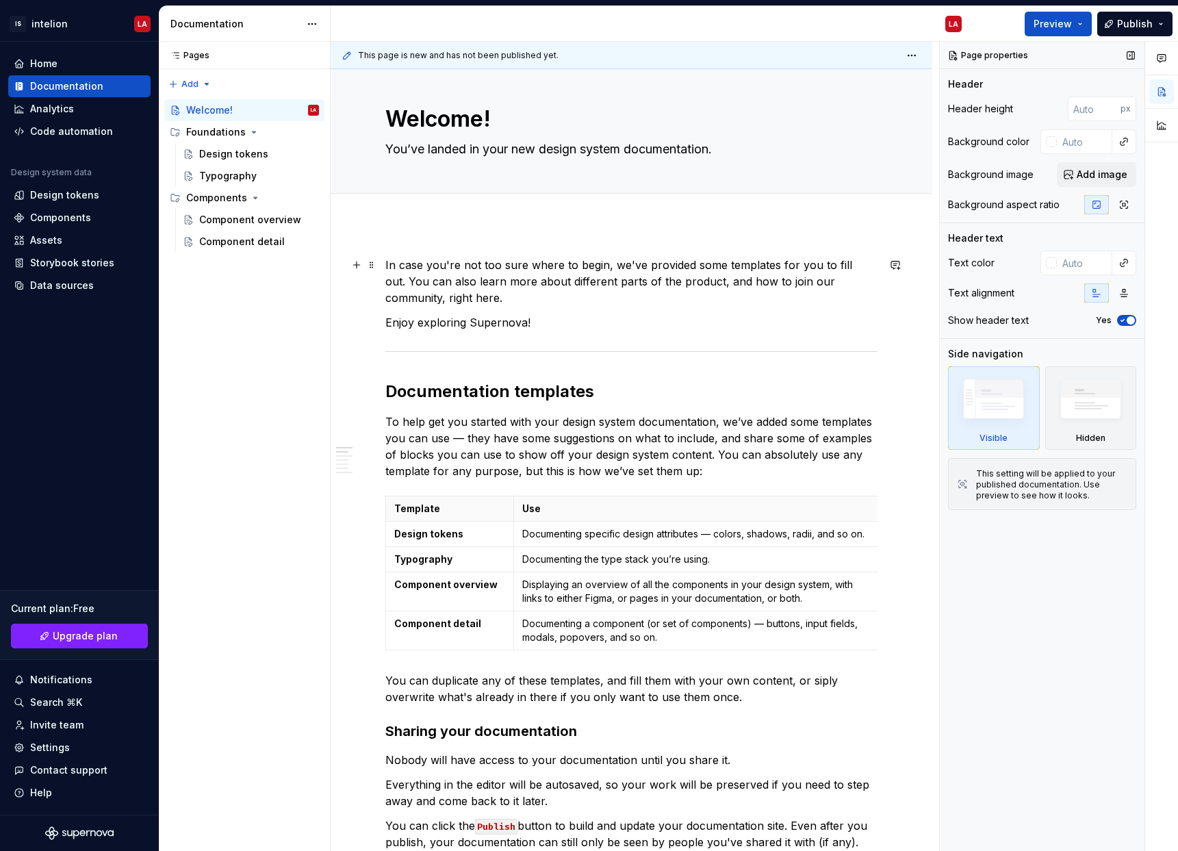
scroll to position [21, 0]
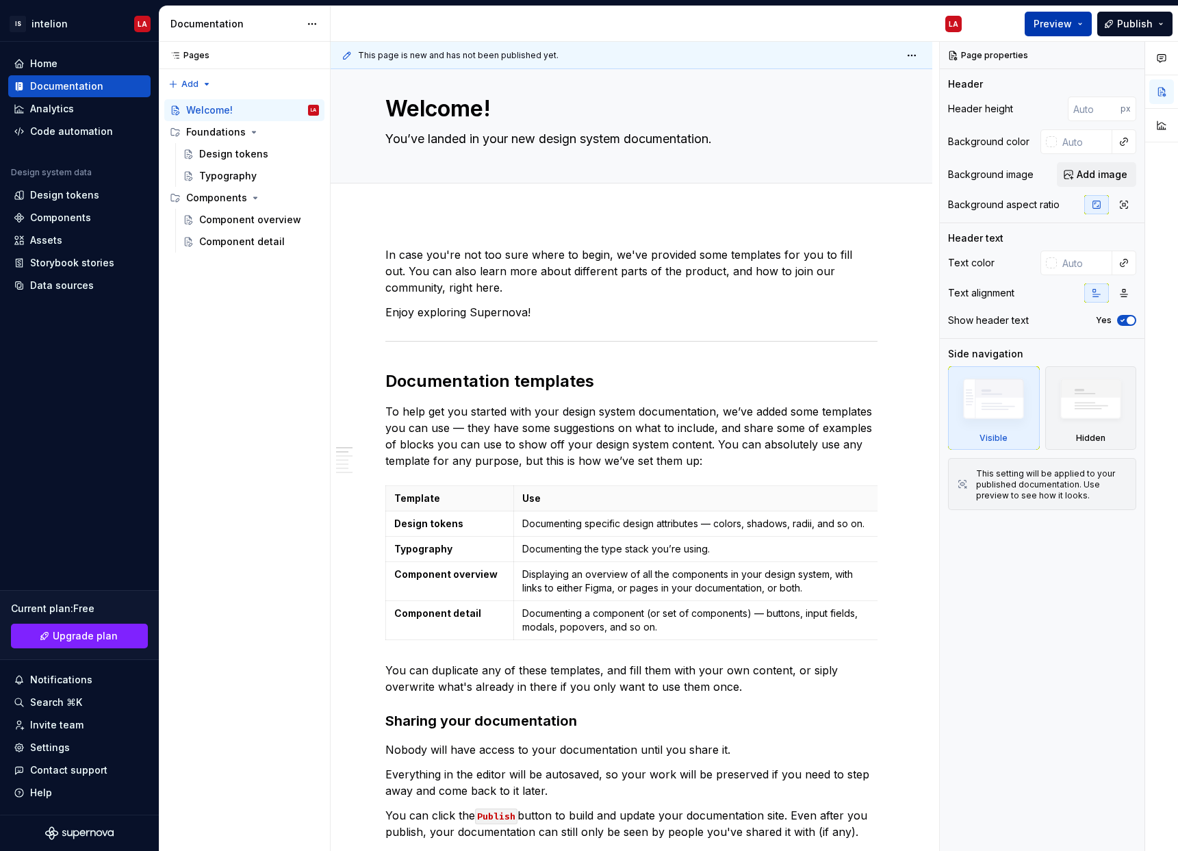
click at [1042, 21] on span "Preview" at bounding box center [1053, 24] width 38 height 14
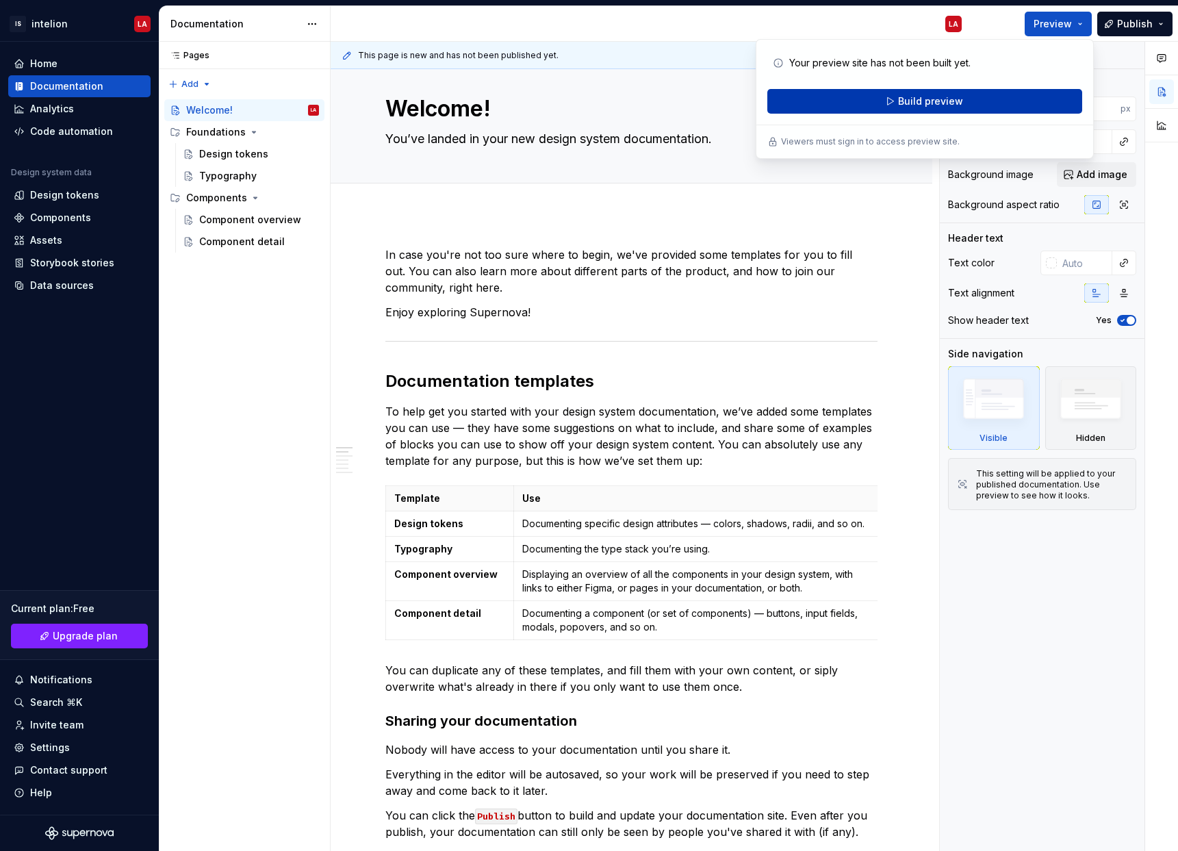
click at [963, 103] on button "Build preview" at bounding box center [924, 101] width 315 height 25
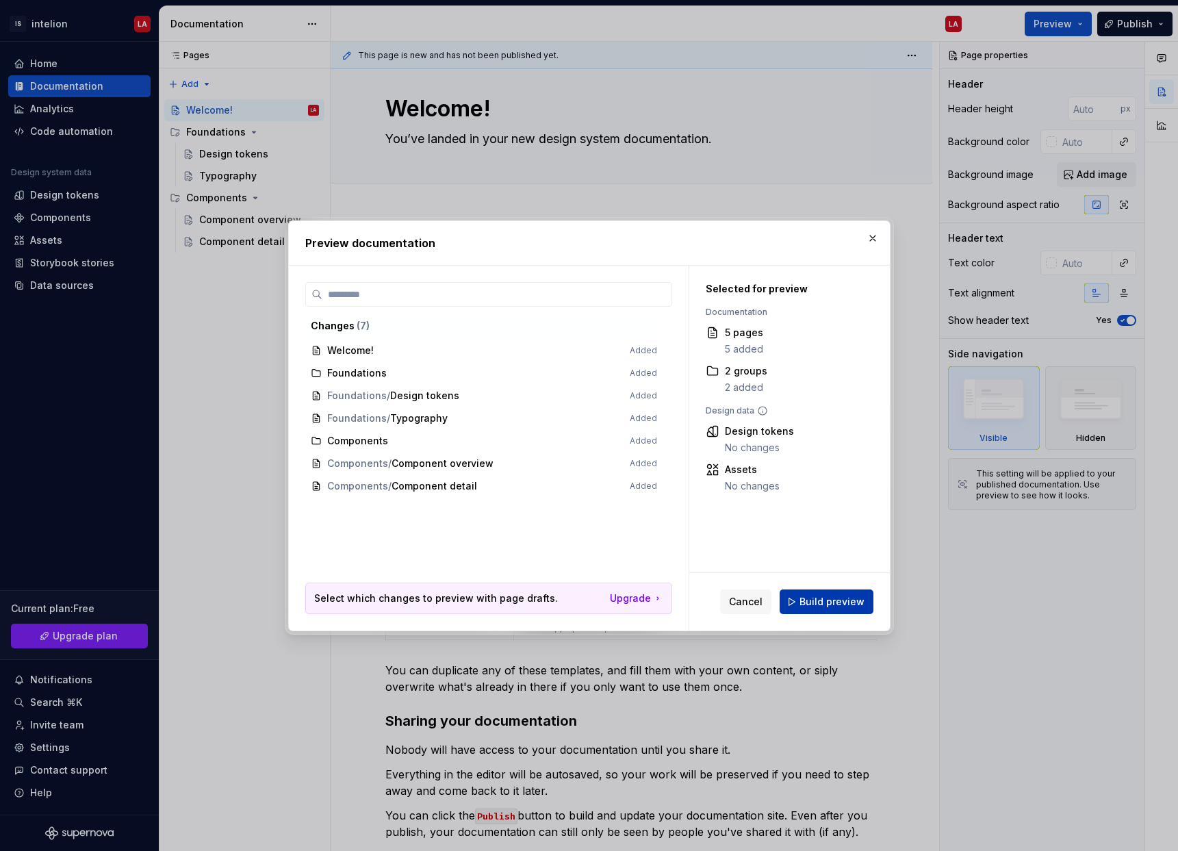
click at [827, 601] on span "Build preview" at bounding box center [832, 602] width 65 height 14
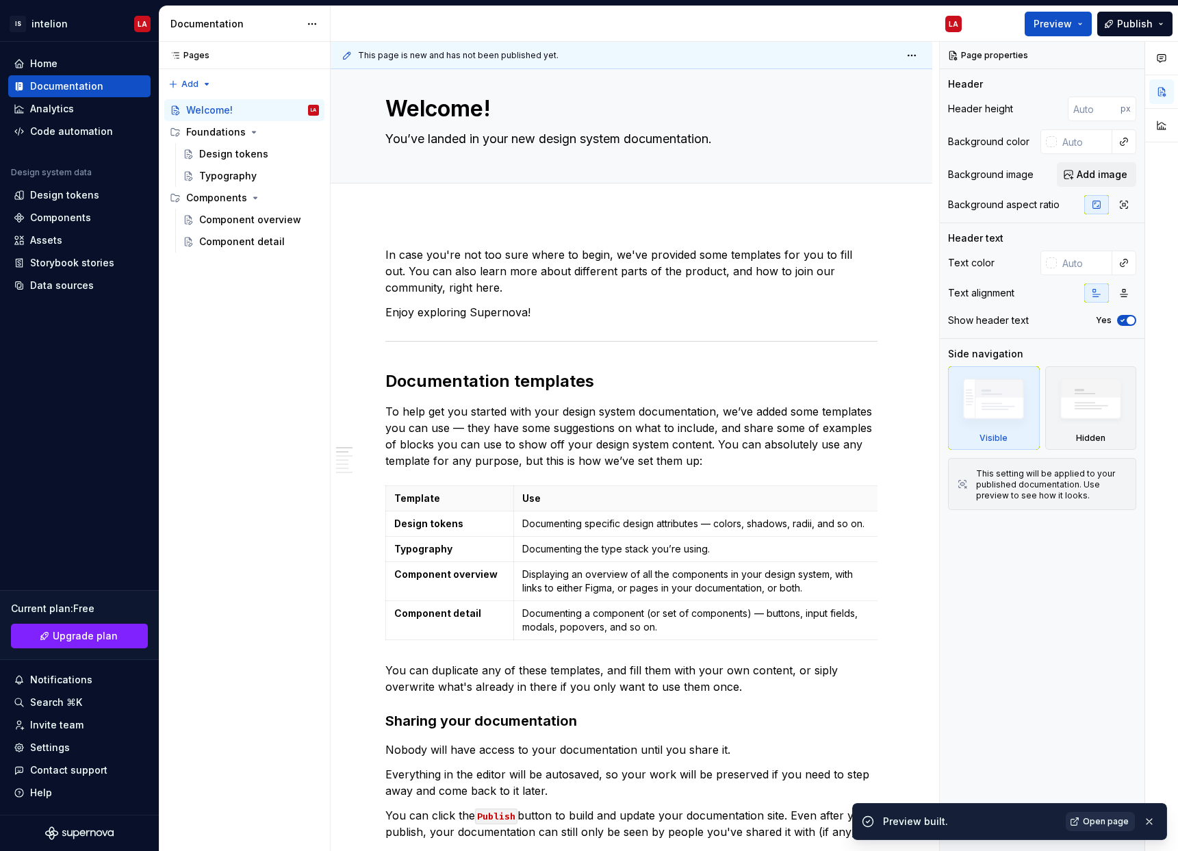
click at [1123, 825] on span "Open page" at bounding box center [1106, 821] width 46 height 11
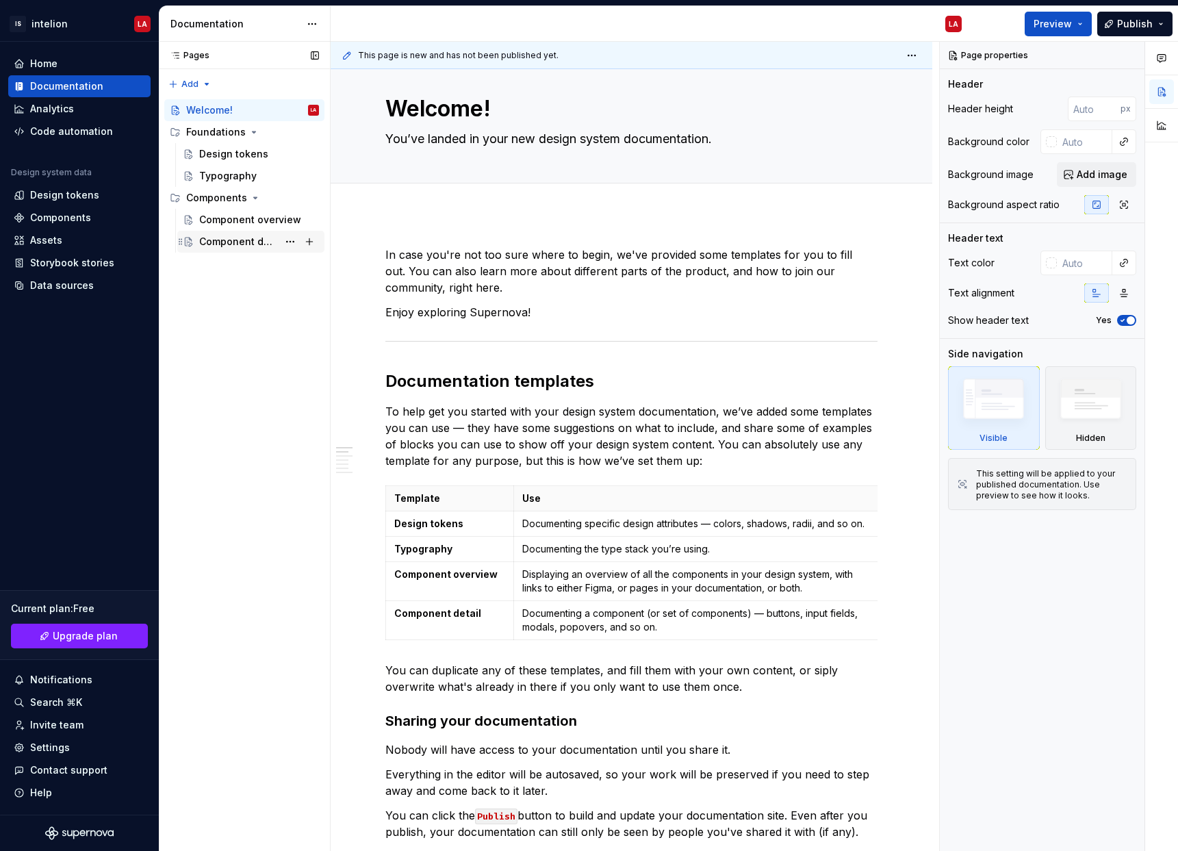
click at [251, 240] on div "Component detail" at bounding box center [238, 242] width 79 height 14
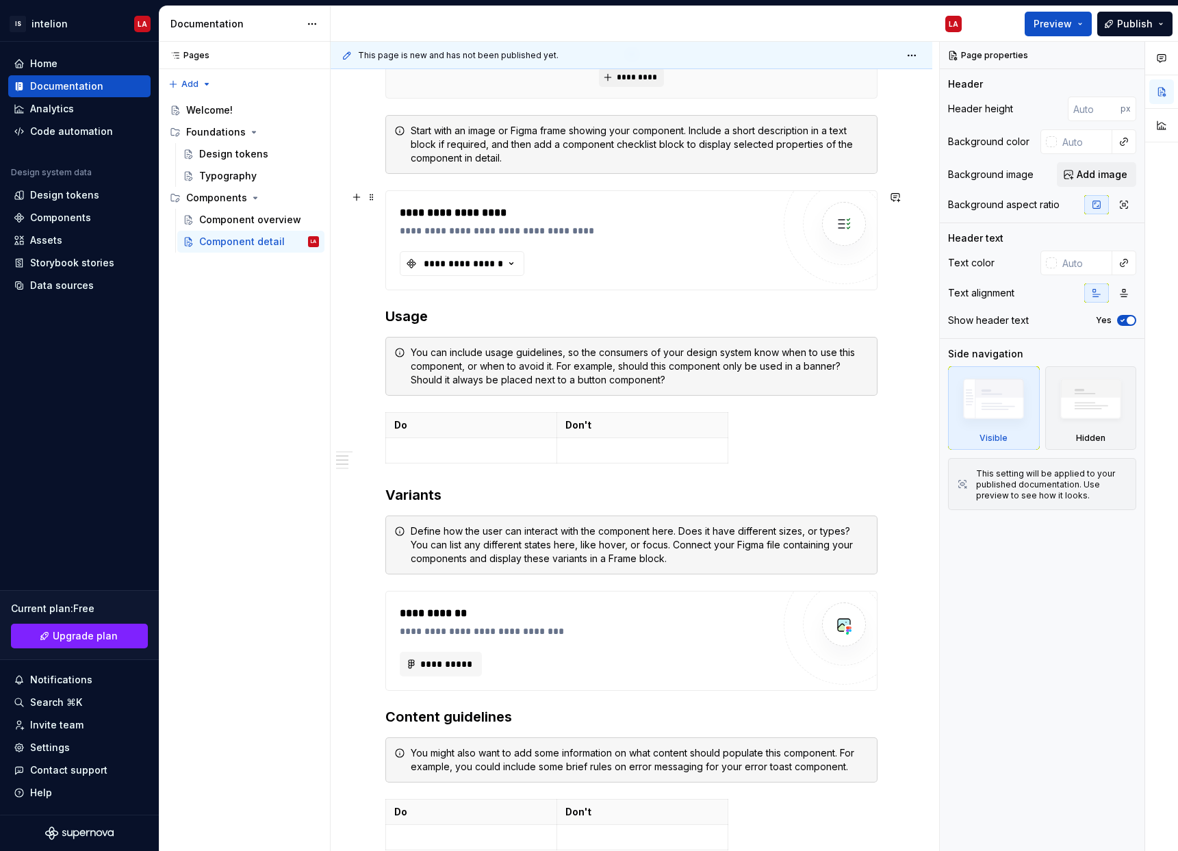
scroll to position [349, 0]
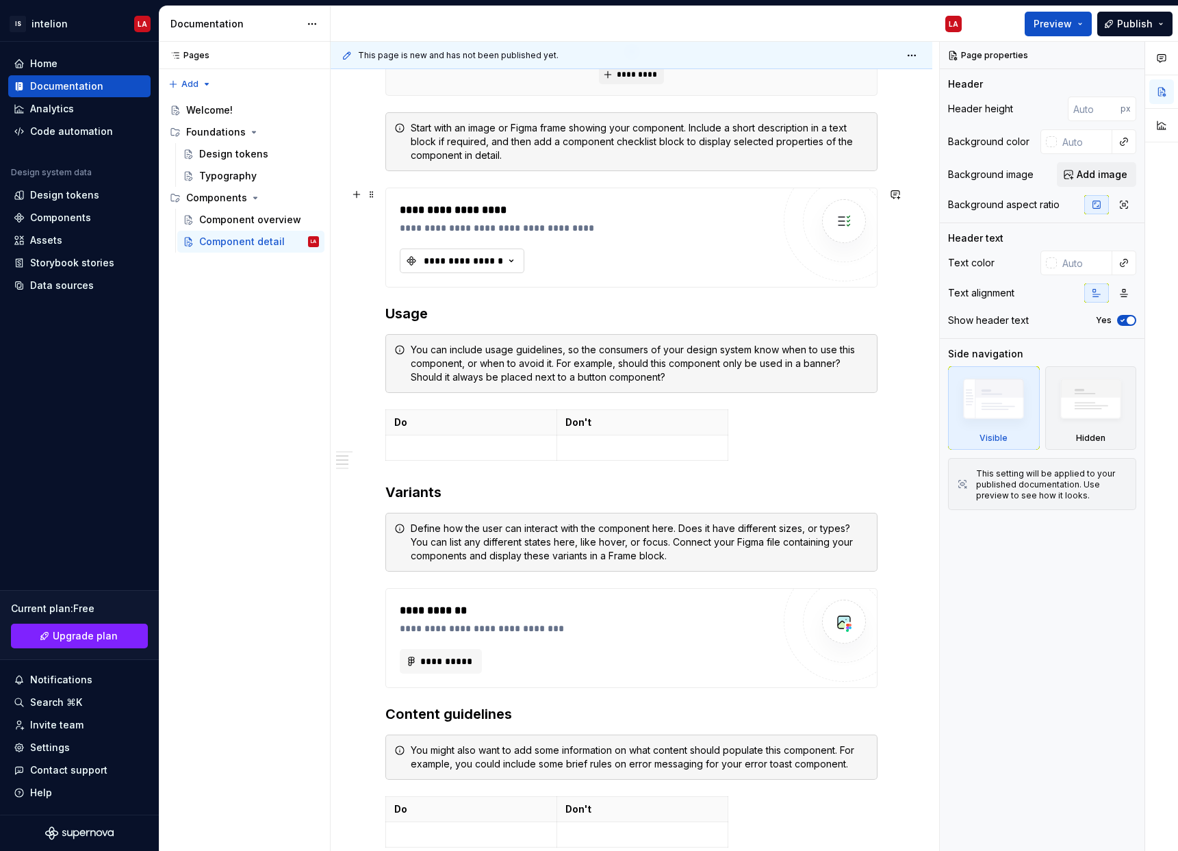
click at [455, 251] on button "**********" at bounding box center [462, 260] width 125 height 25
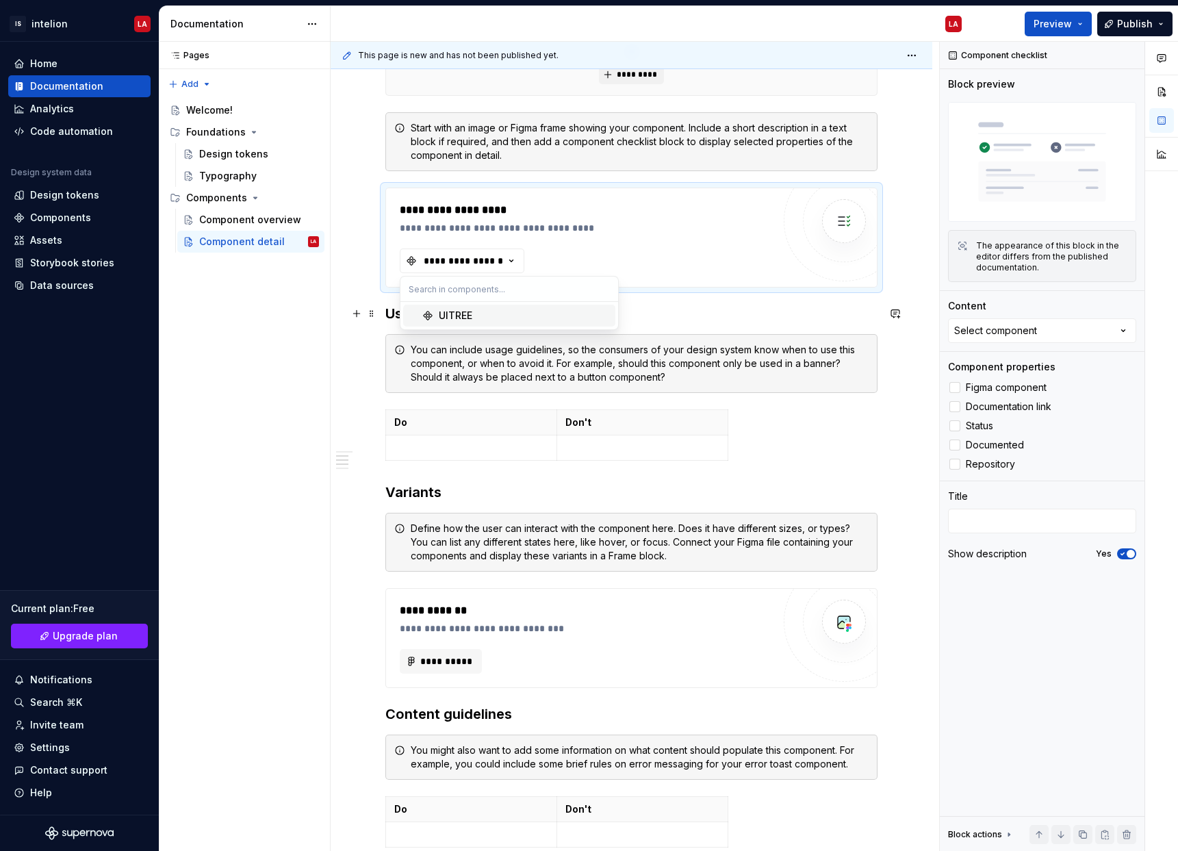
click at [462, 314] on div "UITREE" at bounding box center [456, 316] width 34 height 14
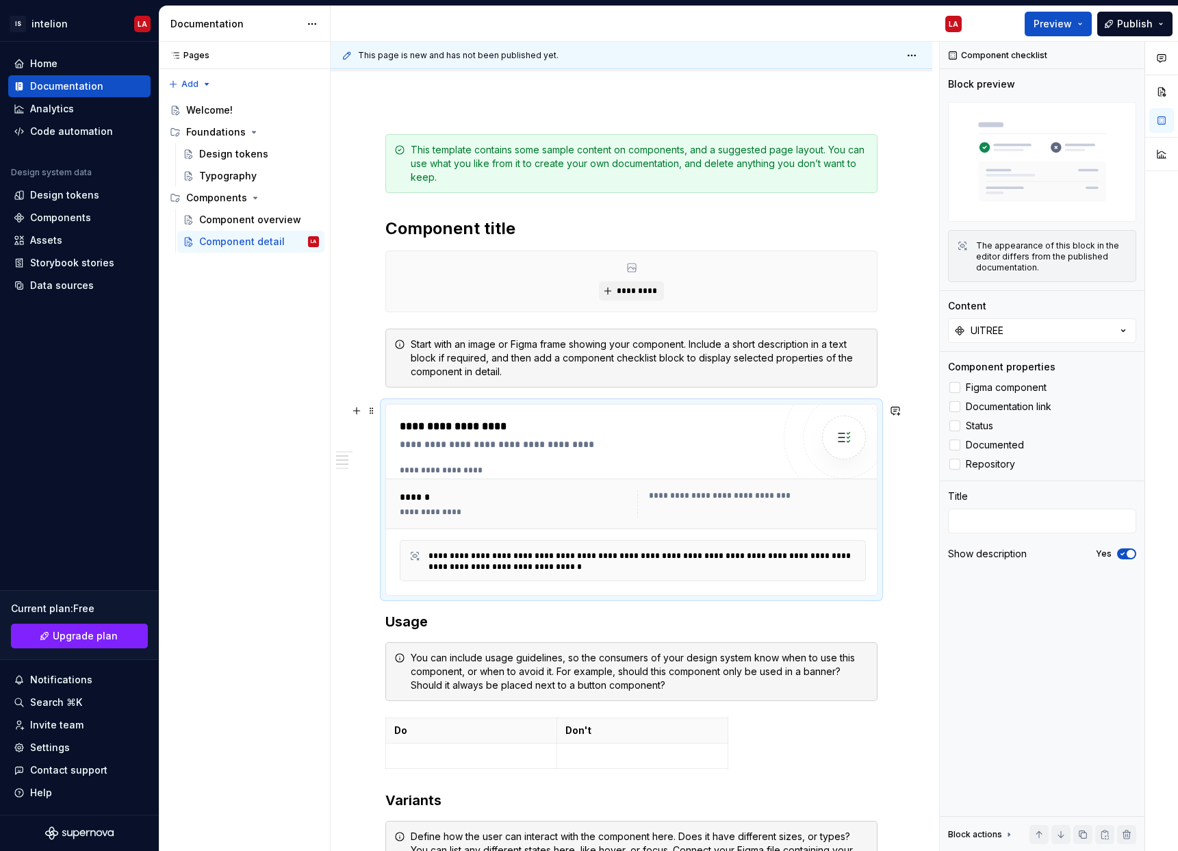
scroll to position [0, 0]
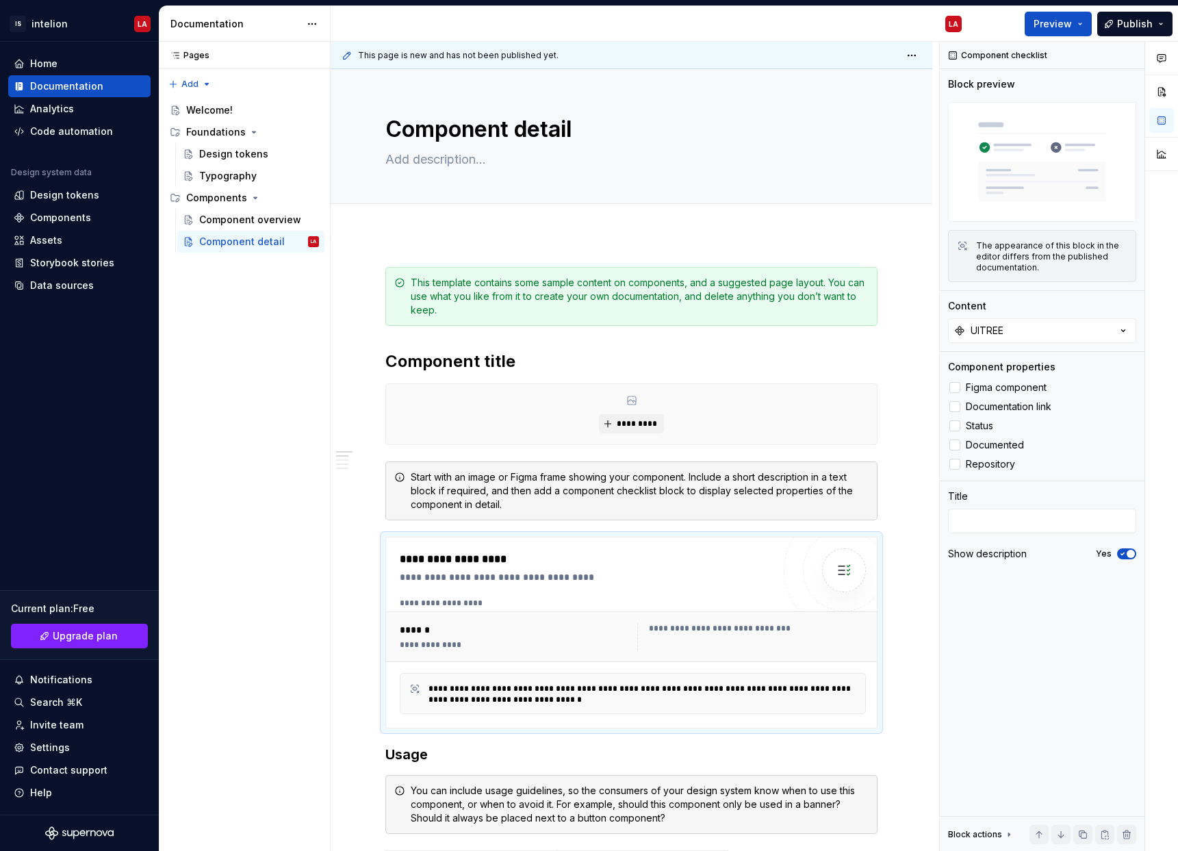
type textarea "*"
click at [91, 833] on icon "Supernova Logo" at bounding box center [92, 833] width 5 height 6
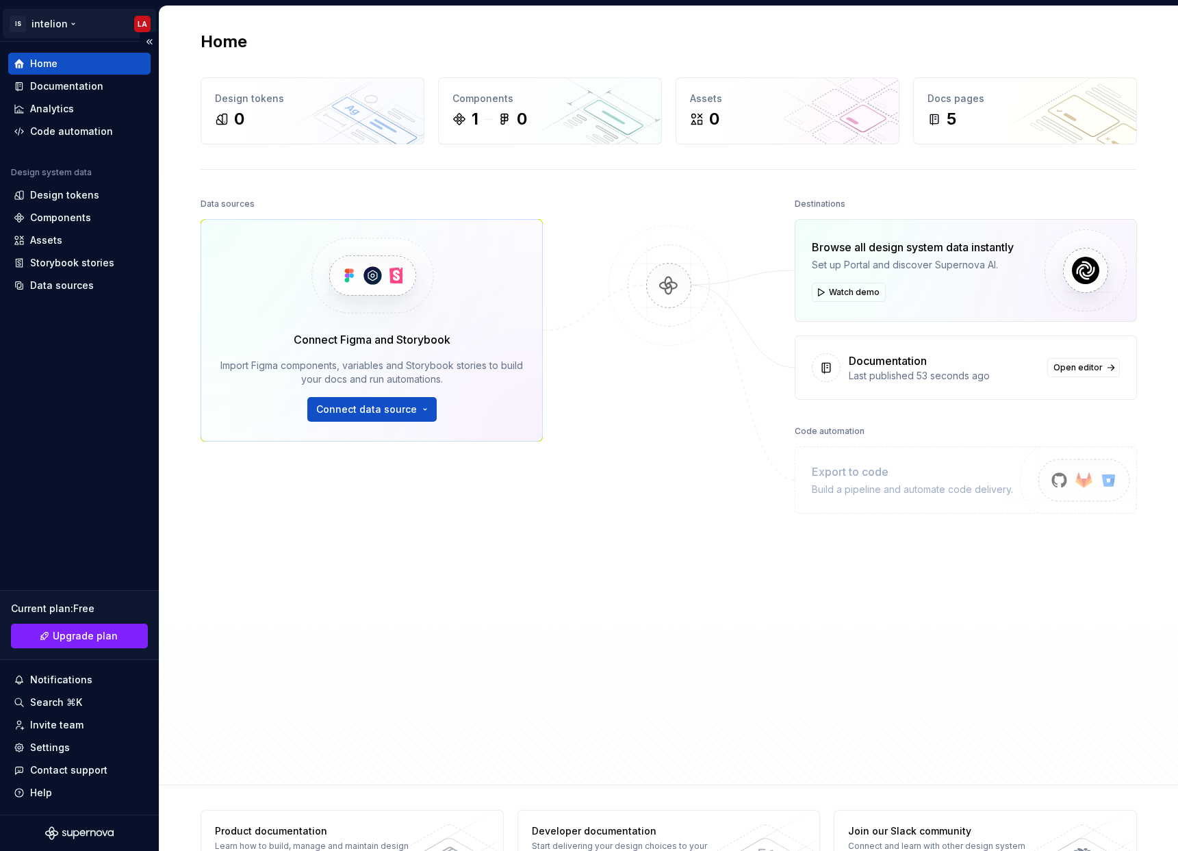
click at [144, 19] on html "IS intelion LA Home Documentation Analytics Code automation Design system data …" at bounding box center [589, 425] width 1178 height 851
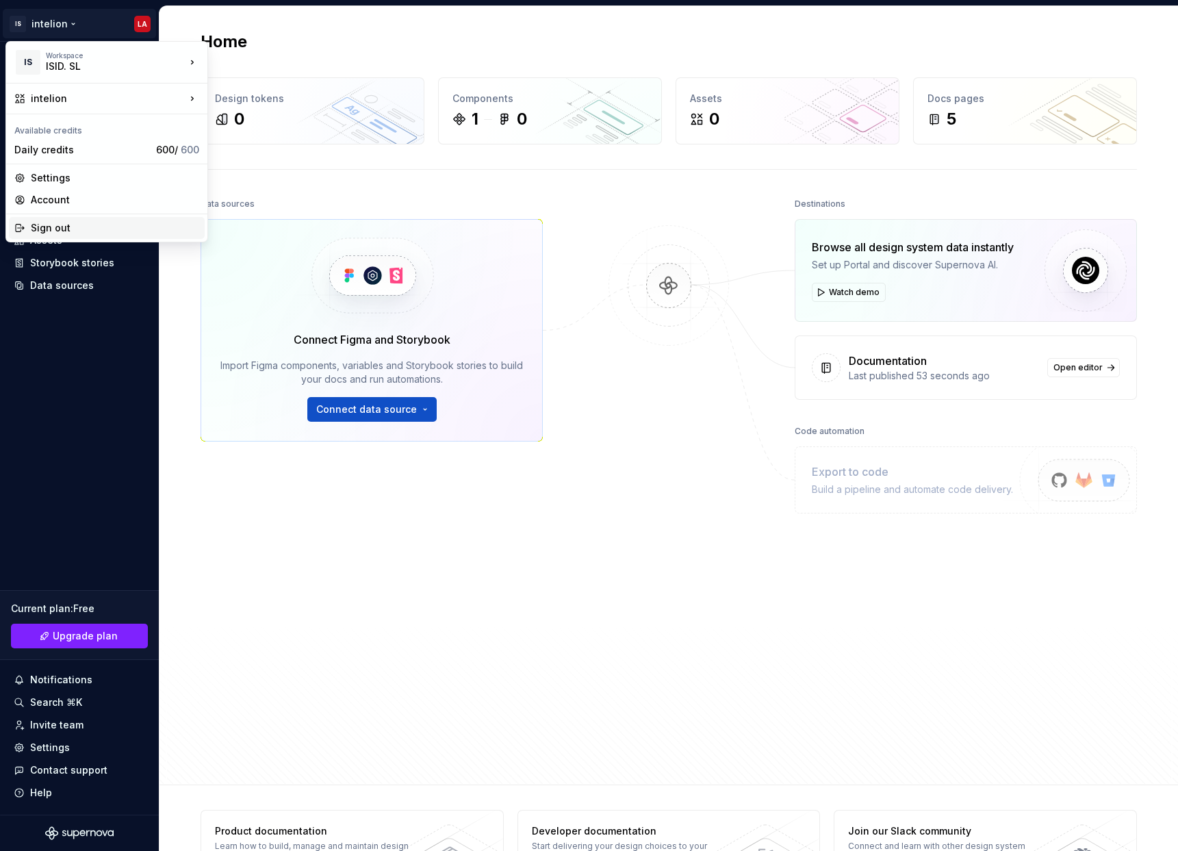
click at [54, 230] on div "Sign out" at bounding box center [115, 228] width 168 height 14
